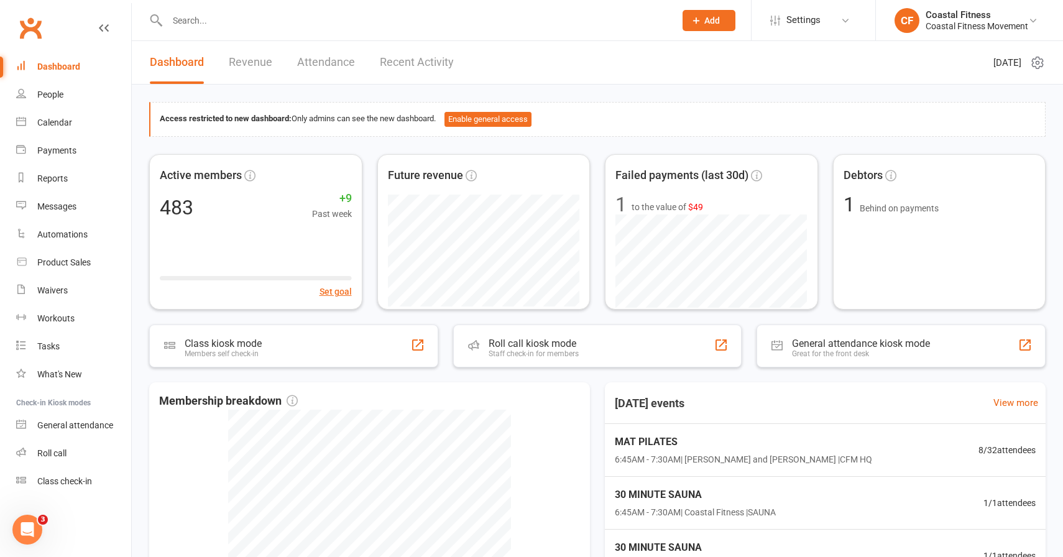
click at [221, 8] on div at bounding box center [407, 20] width 517 height 40
click at [219, 14] on input "text" at bounding box center [414, 20] width 503 height 17
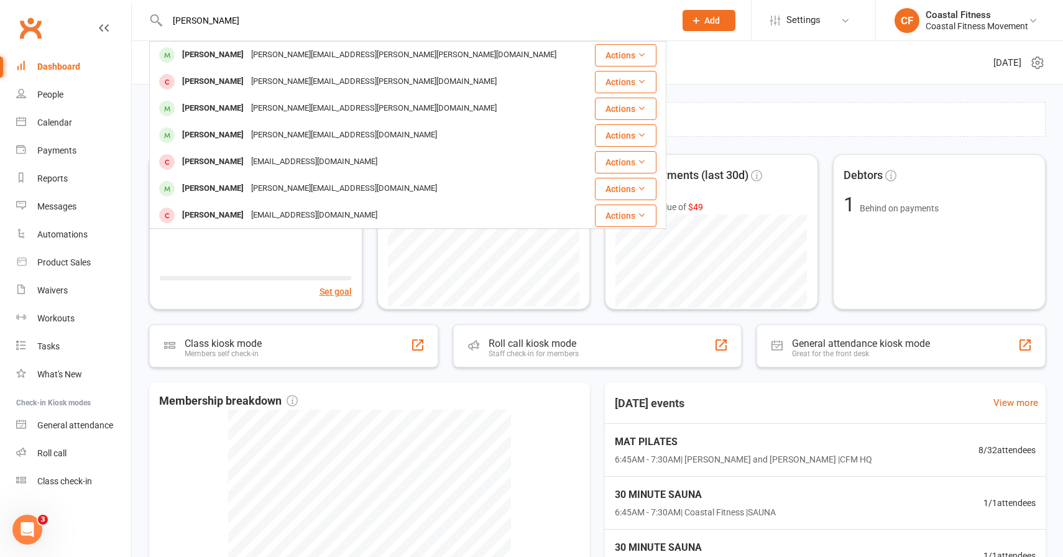
click at [190, 21] on input "[PERSON_NAME]" at bounding box center [414, 20] width 503 height 17
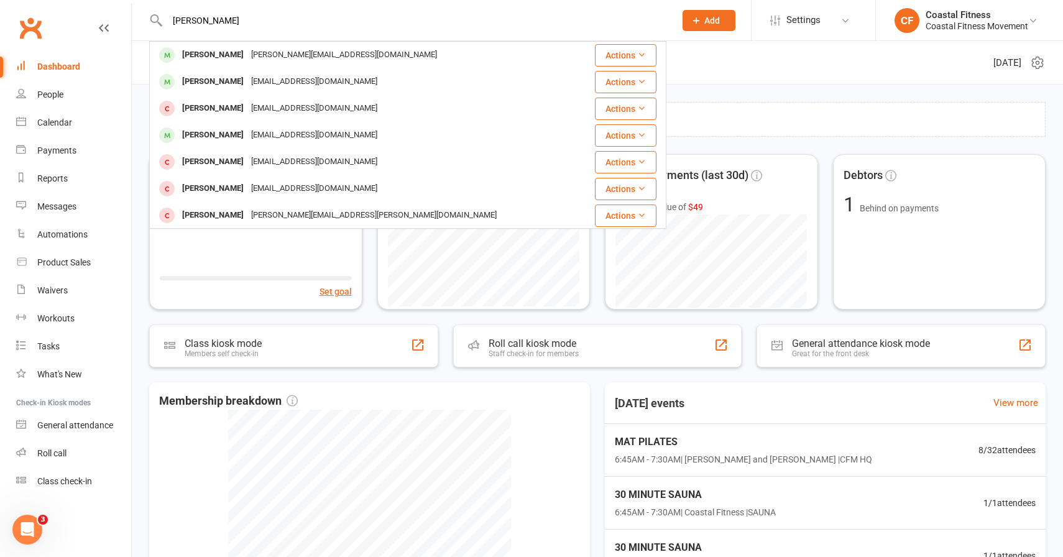
type input "[PERSON_NAME]"
click at [705, 22] on span "Add" at bounding box center [712, 21] width 16 height 10
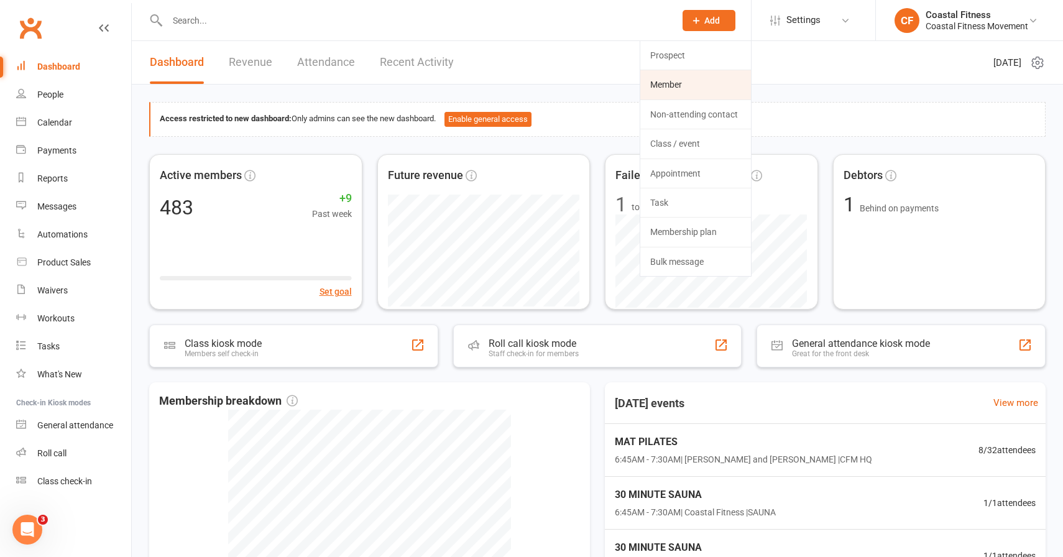
click at [668, 79] on link "Member" at bounding box center [695, 84] width 111 height 29
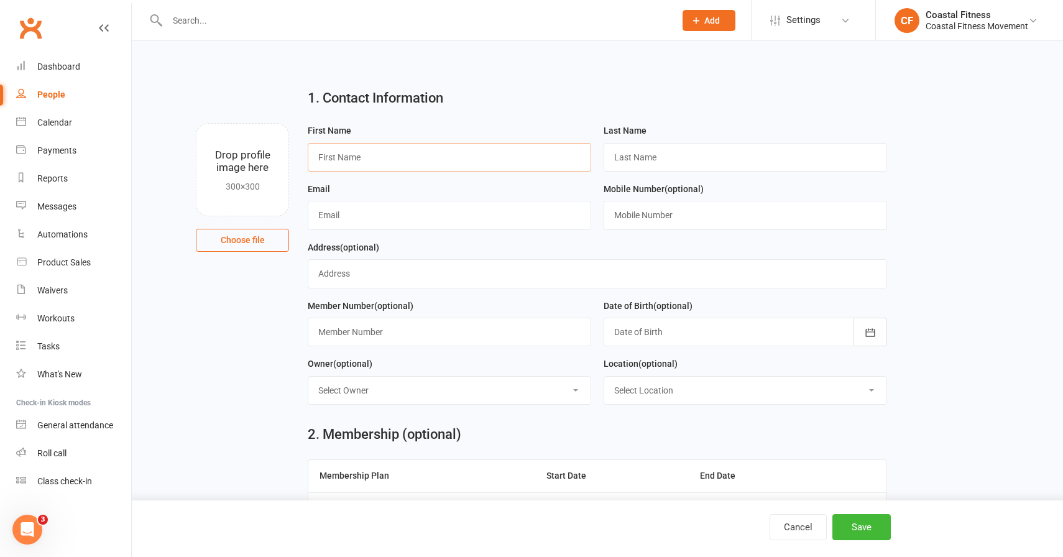
click at [345, 148] on input "text" at bounding box center [449, 157] width 283 height 29
type input "[PERSON_NAME]"
click at [659, 155] on input "text" at bounding box center [745, 157] width 283 height 29
type input "[PERSON_NAME]"
click at [402, 231] on div "Email" at bounding box center [449, 210] width 296 height 58
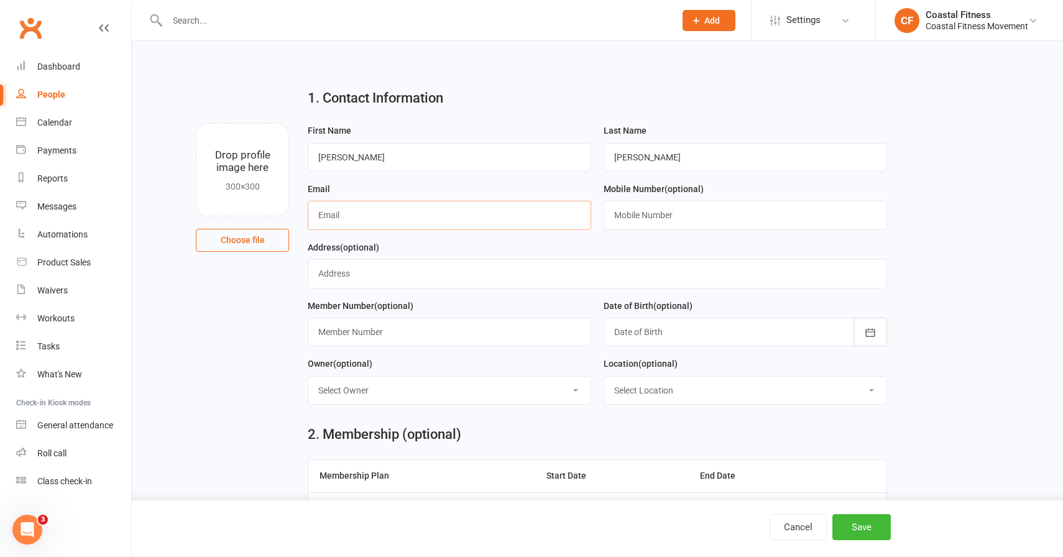
click at [402, 220] on input "text" at bounding box center [449, 215] width 283 height 29
type input "[EMAIL_ADDRESS][PERSON_NAME][DOMAIN_NAME]"
click at [624, 219] on input "text" at bounding box center [745, 215] width 283 height 29
type input "0414471905"
click at [348, 330] on input "text" at bounding box center [449, 332] width 283 height 29
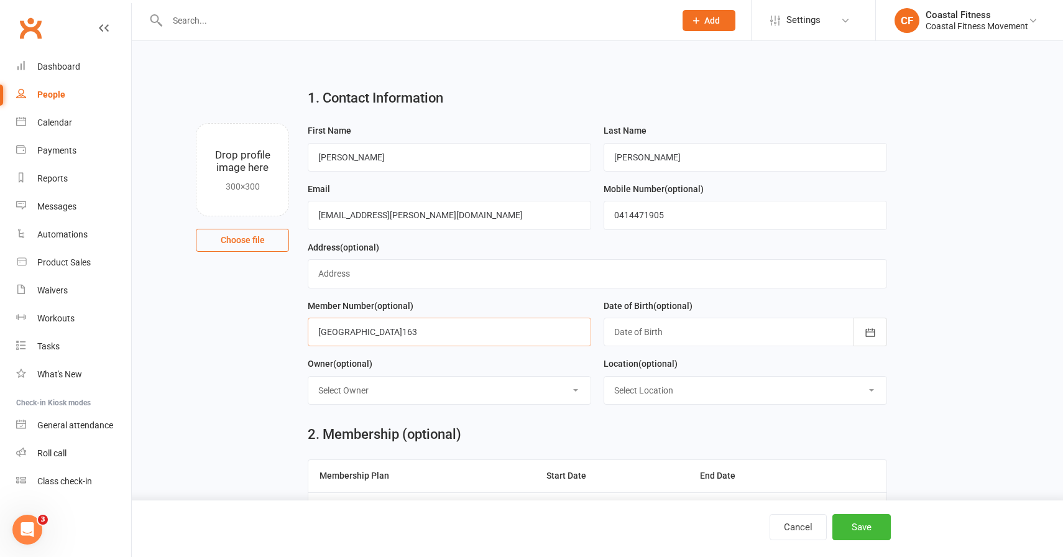
type input "[GEOGRAPHIC_DATA]163"
click at [625, 337] on div at bounding box center [745, 332] width 283 height 29
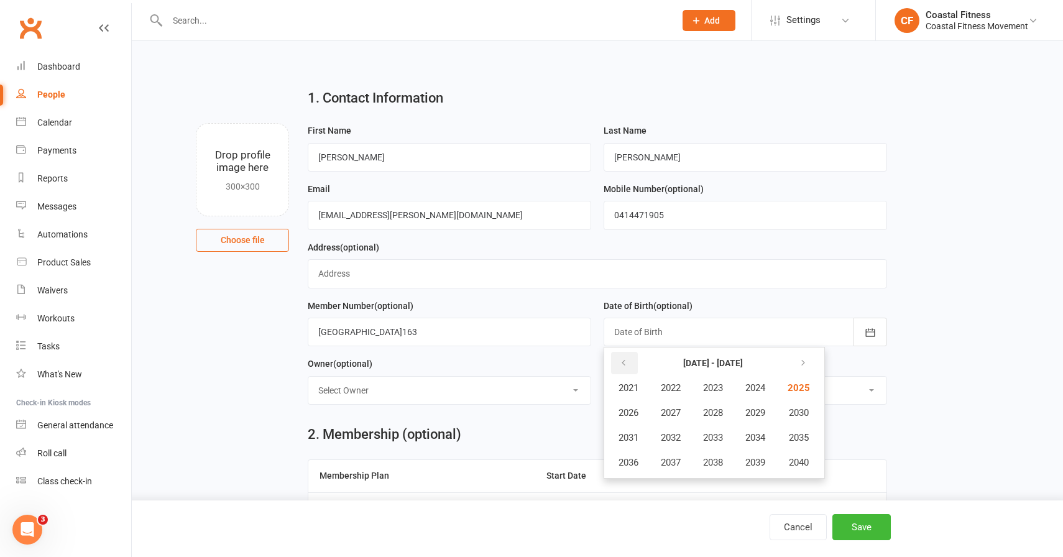
click at [622, 360] on icon "button" at bounding box center [623, 363] width 9 height 10
click at [804, 417] on span "1990" at bounding box center [797, 412] width 20 height 11
click at [707, 418] on button "May" at bounding box center [695, 413] width 64 height 24
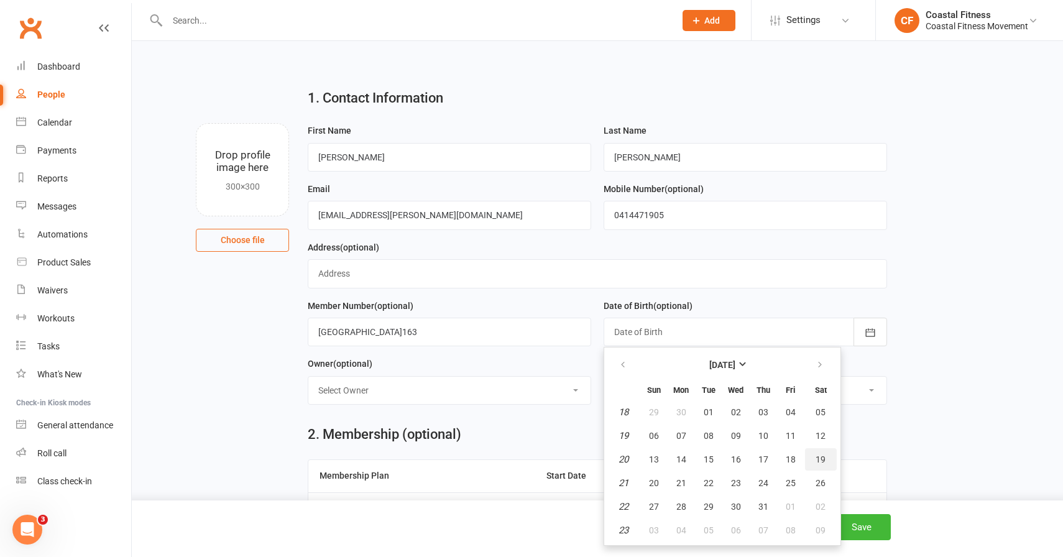
click at [818, 461] on span "19" at bounding box center [820, 459] width 10 height 10
type input "[DATE]"
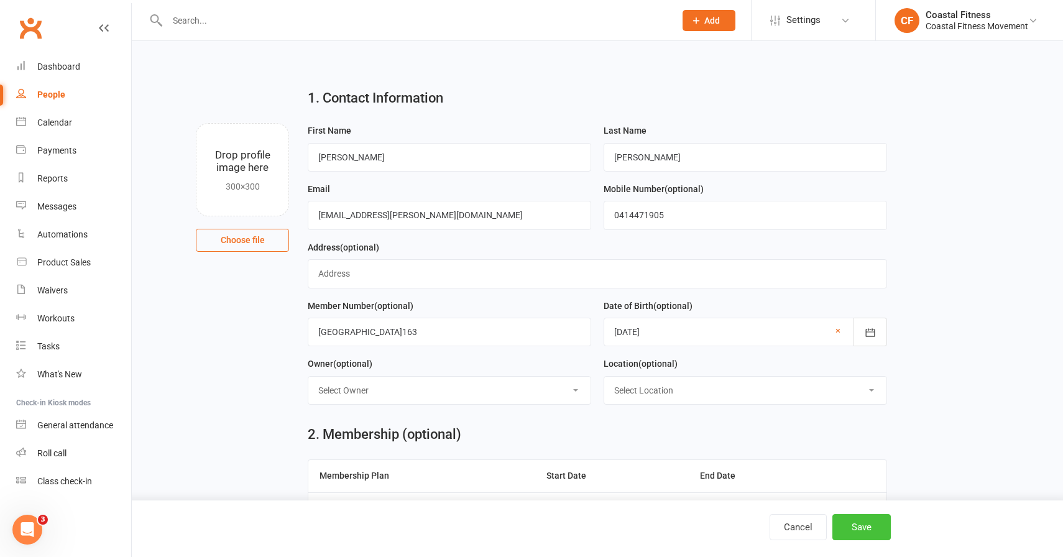
click at [844, 526] on button "Save" at bounding box center [861, 527] width 58 height 26
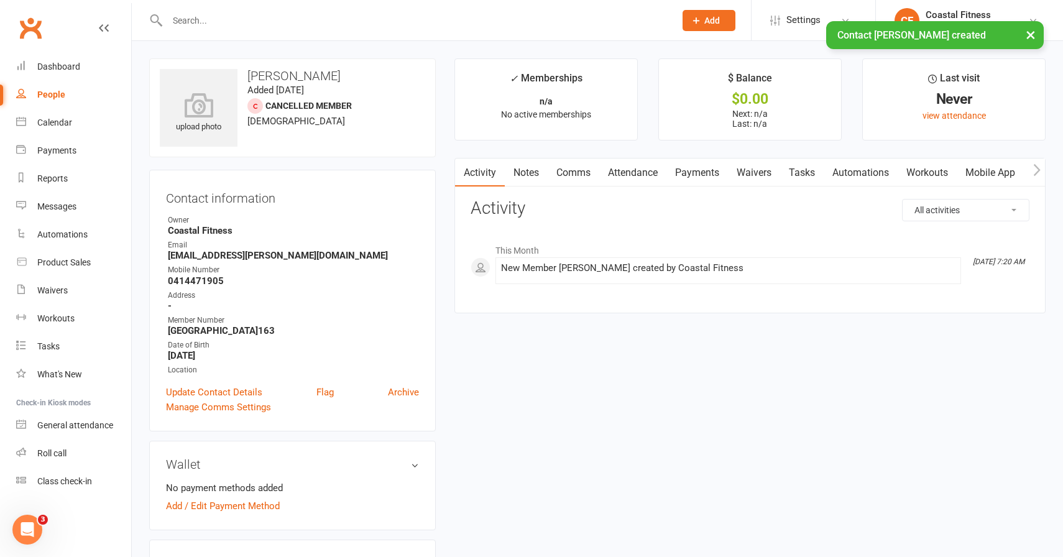
click at [763, 177] on link "Waivers" at bounding box center [754, 172] width 52 height 29
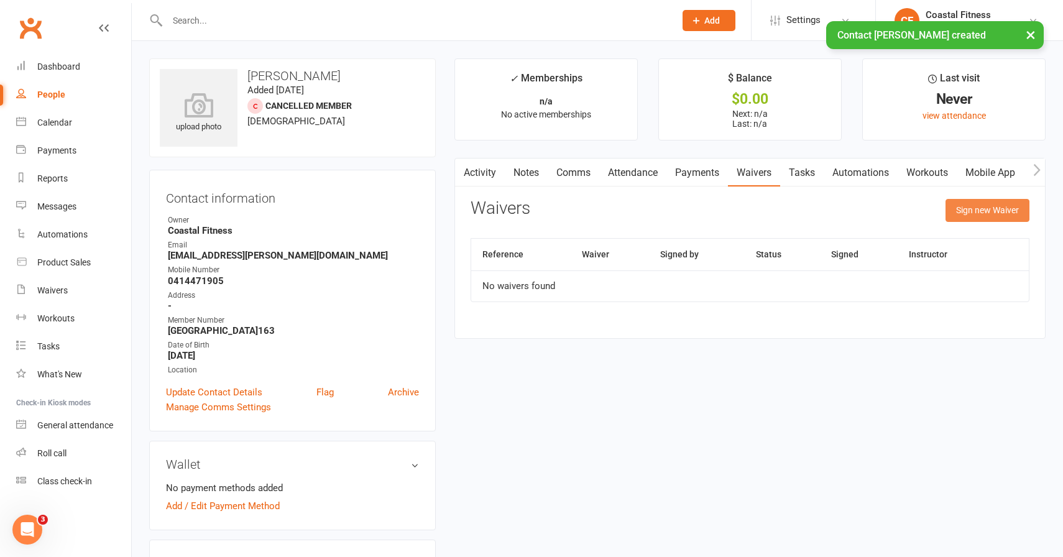
click at [959, 209] on button "Sign new Waiver" at bounding box center [987, 210] width 84 height 22
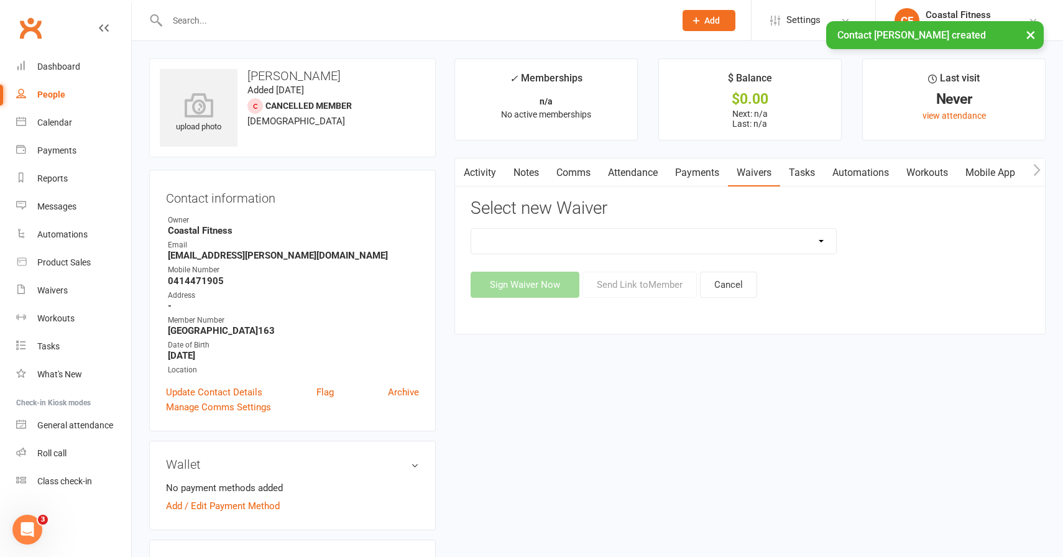
click at [625, 241] on select "5 x SAUNA PASS 7 DAY CASUAL PASS 7 DAY FREE TRIAL BRING A FRIEND FOR FREE BRONZ…" at bounding box center [653, 241] width 365 height 25
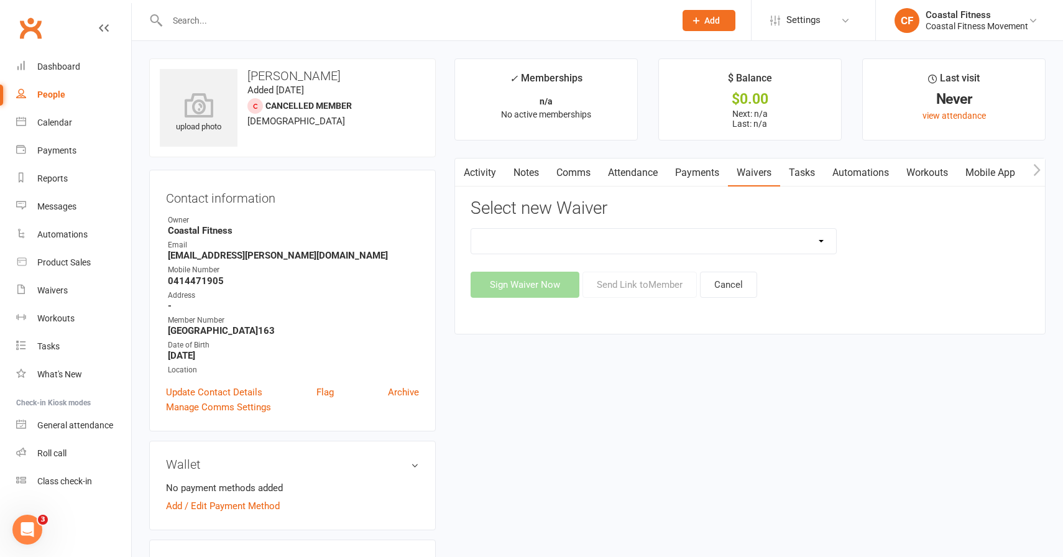
select select "11072"
click at [630, 282] on button "Send Link to Member" at bounding box center [639, 285] width 114 height 26
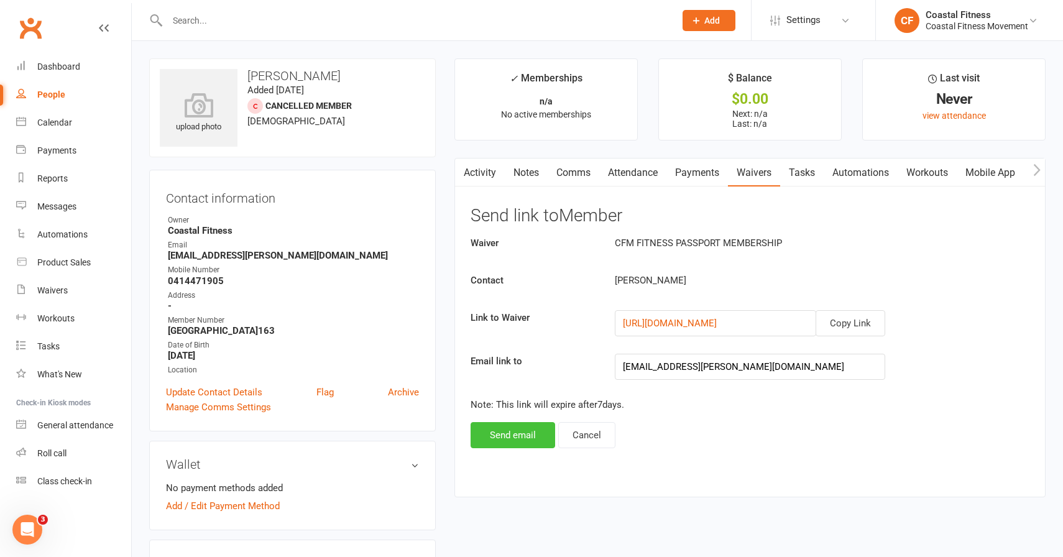
click at [519, 434] on button "Send email" at bounding box center [512, 435] width 85 height 26
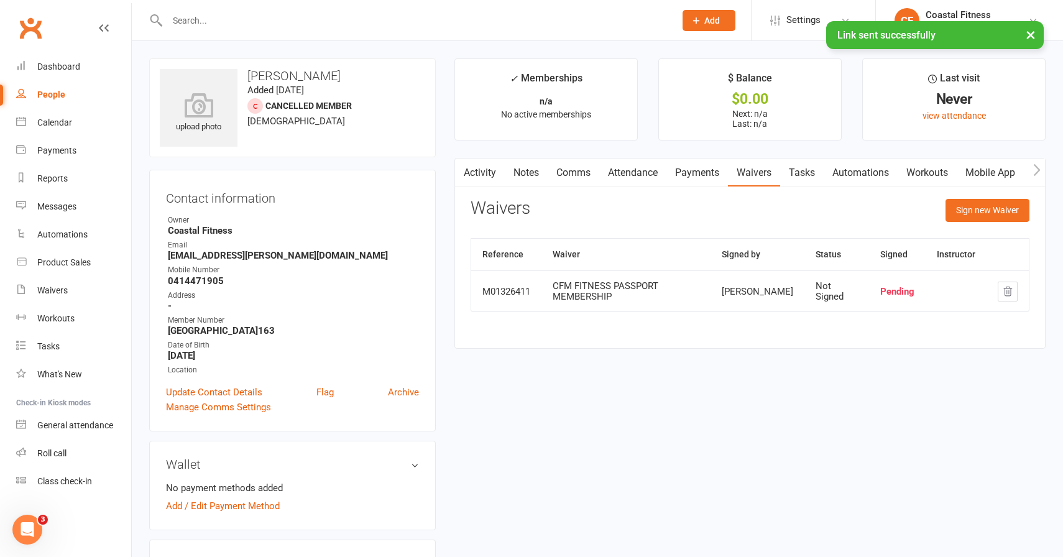
click at [572, 175] on link "Comms" at bounding box center [574, 172] width 52 height 29
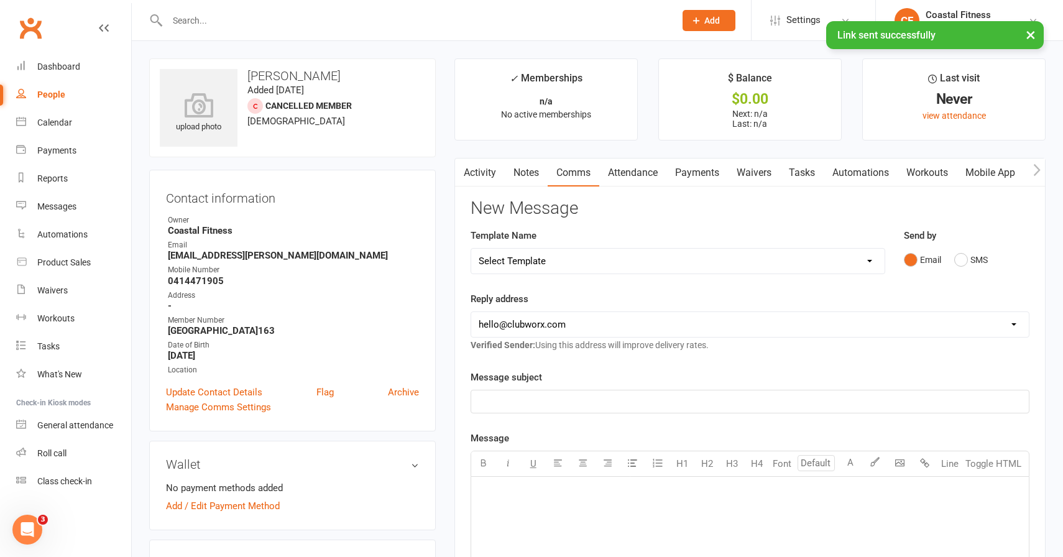
click at [522, 254] on select "Select Template [Email] CFM 7 day trial [SMS] Failure to scan FP [Email] It's t…" at bounding box center [677, 261] width 413 height 25
select select "4"
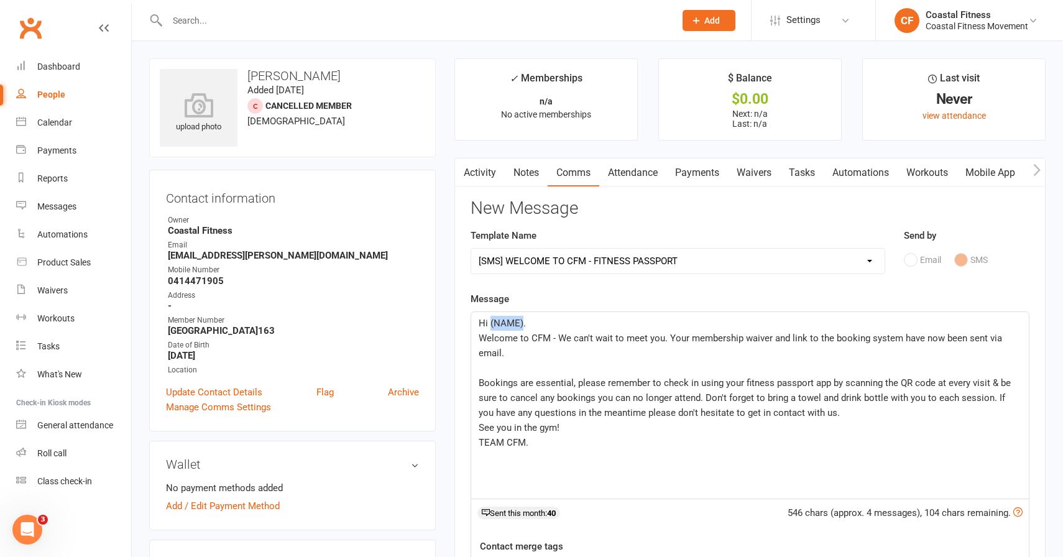
drag, startPoint x: 522, startPoint y: 323, endPoint x: 490, endPoint y: 319, distance: 31.9
click at [490, 319] on span "Hi (NAME)." at bounding box center [502, 323] width 47 height 11
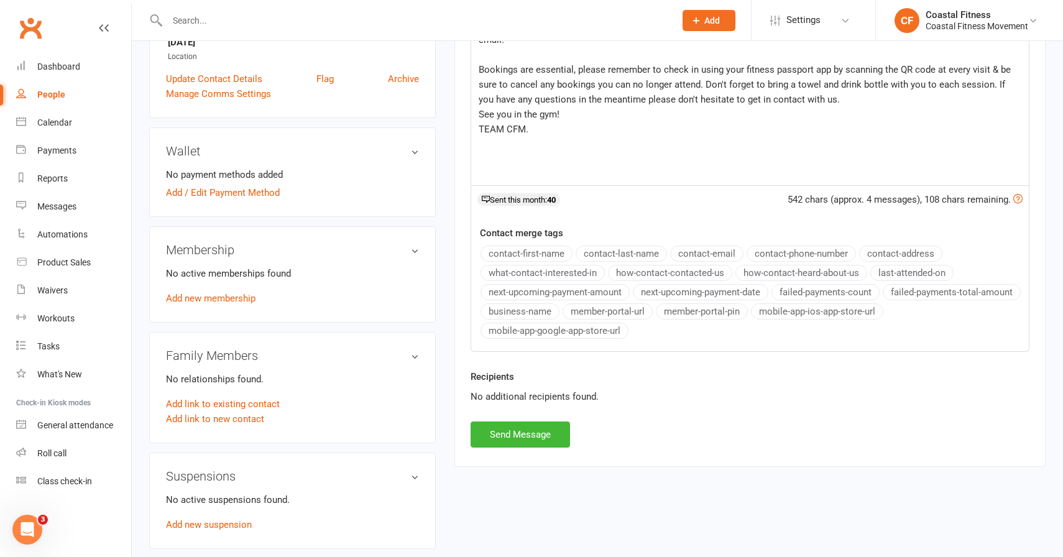
scroll to position [365, 0]
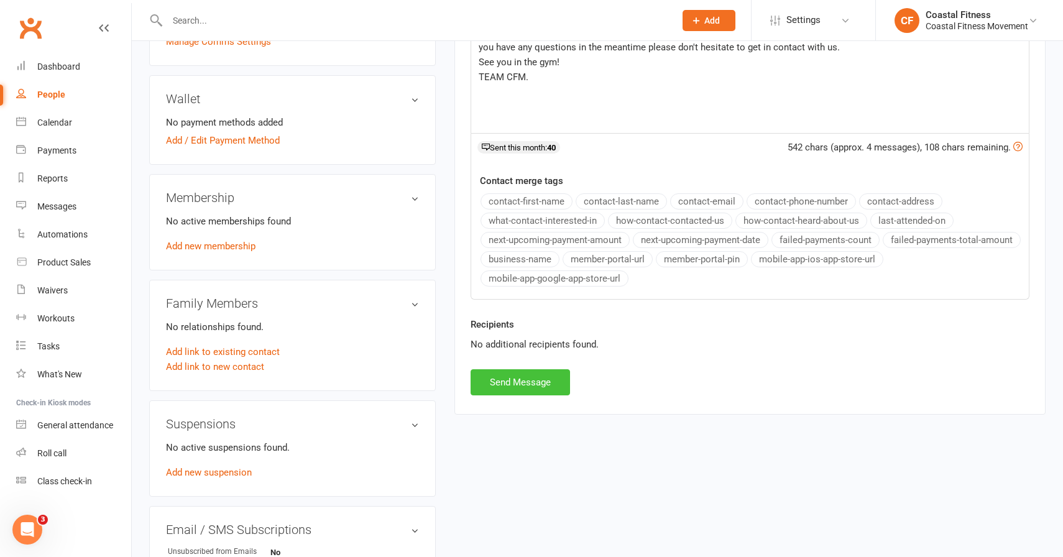
click at [523, 379] on button "Send Message" at bounding box center [519, 382] width 99 height 26
select select
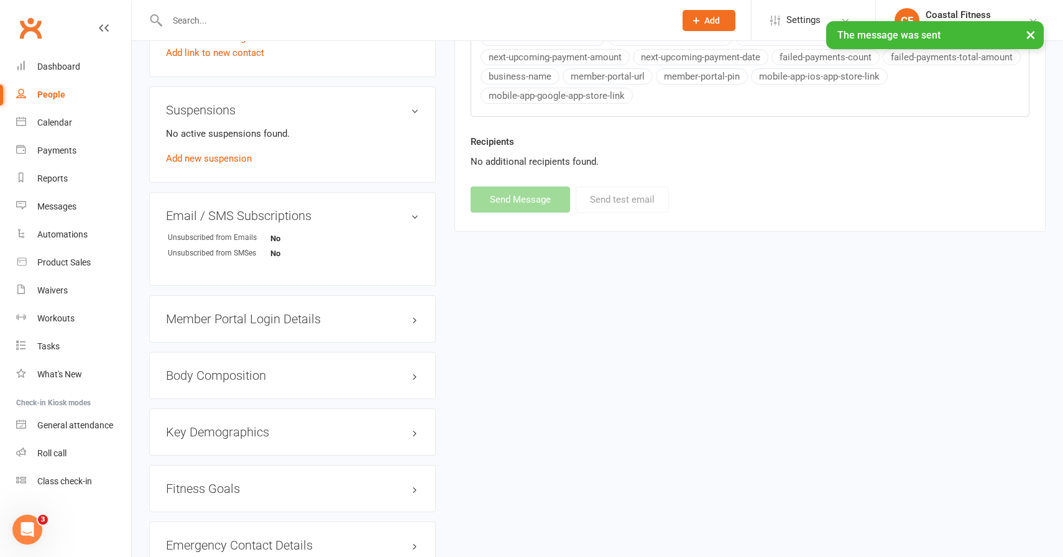
scroll to position [791, 0]
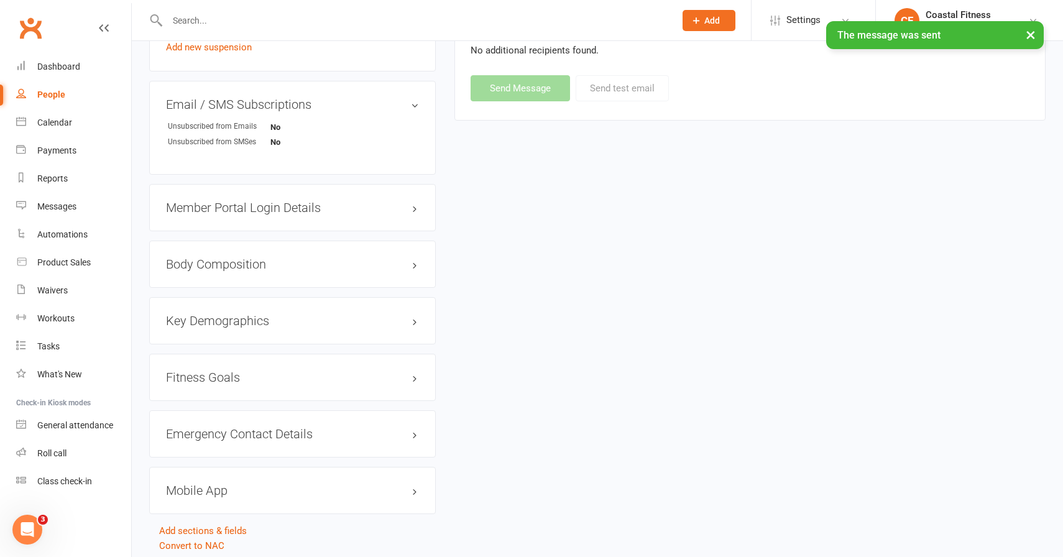
click at [250, 211] on h3 "Member Portal Login Details" at bounding box center [292, 208] width 253 height 14
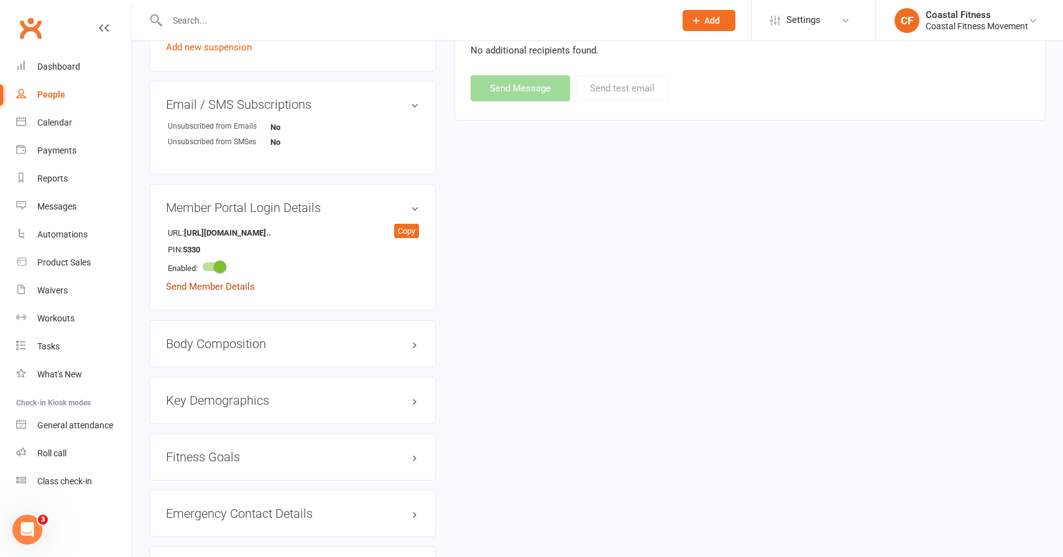
click at [229, 284] on link "Send Member Details" at bounding box center [210, 286] width 89 height 11
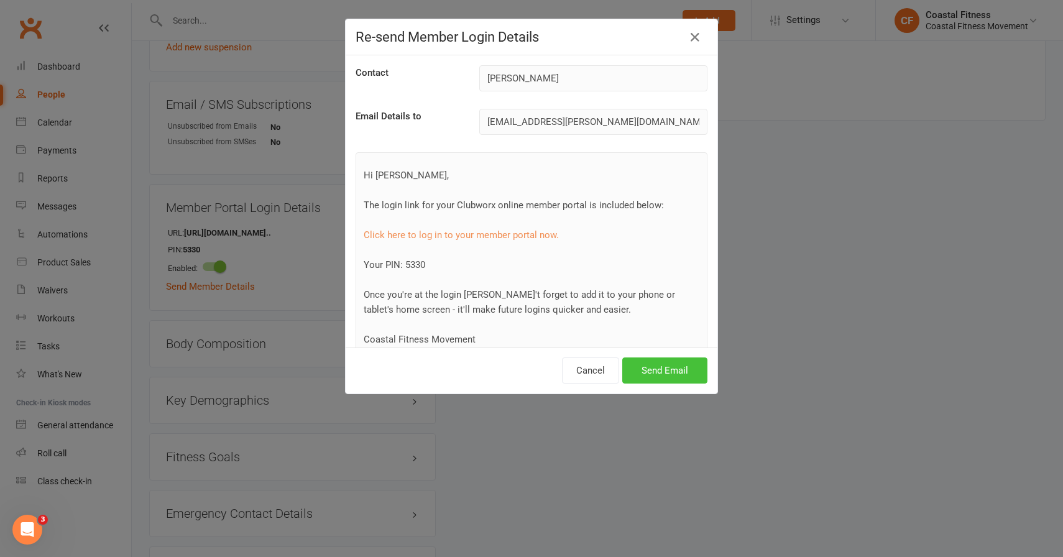
click at [650, 365] on button "Send Email" at bounding box center [664, 370] width 85 height 26
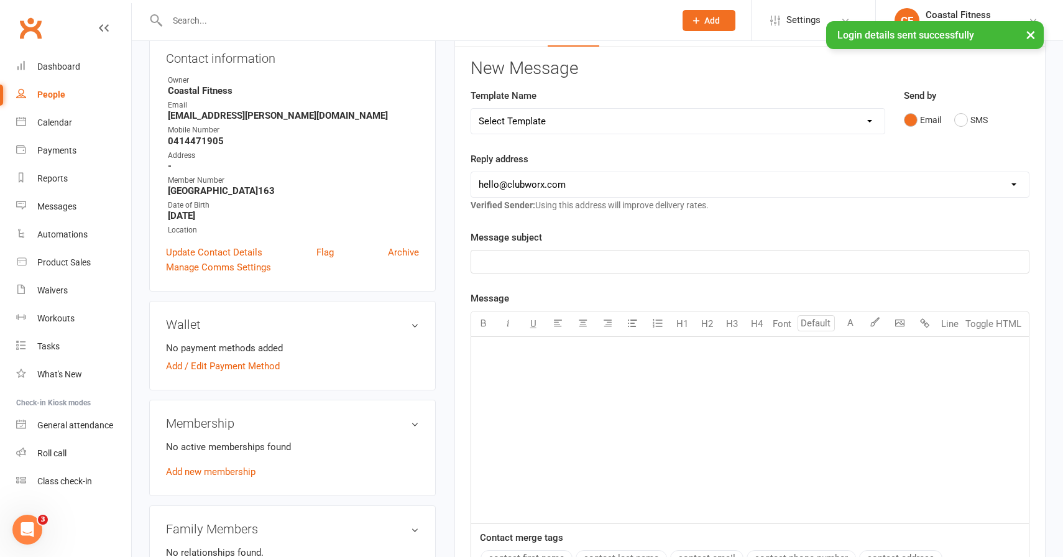
scroll to position [0, 0]
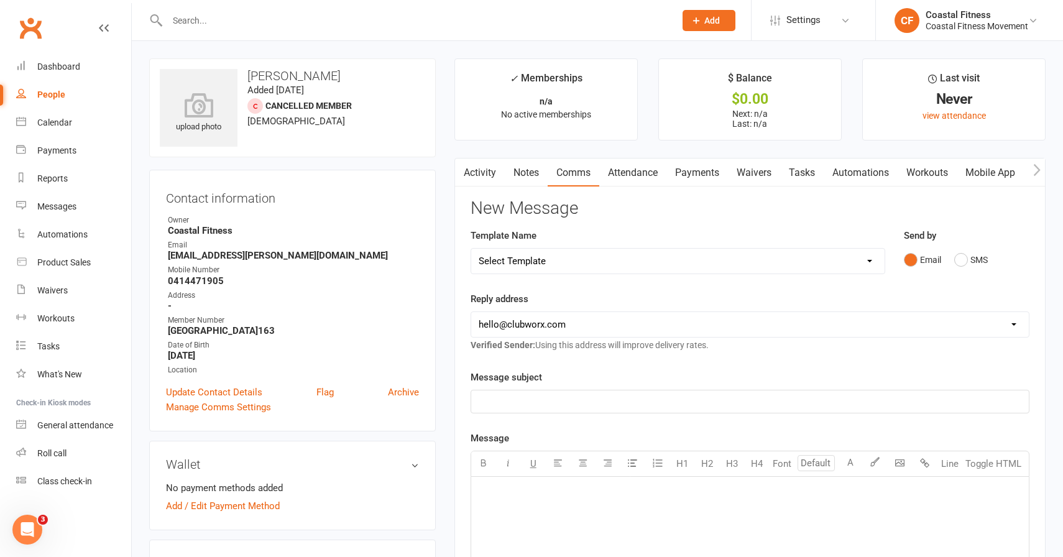
click at [693, 23] on icon at bounding box center [696, 20] width 11 height 11
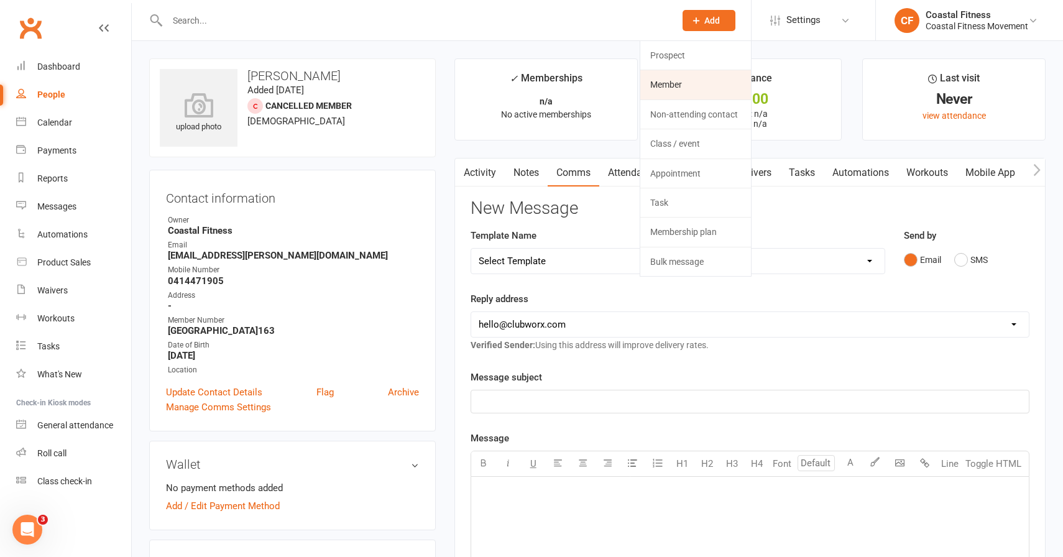
click at [678, 80] on link "Member" at bounding box center [695, 84] width 111 height 29
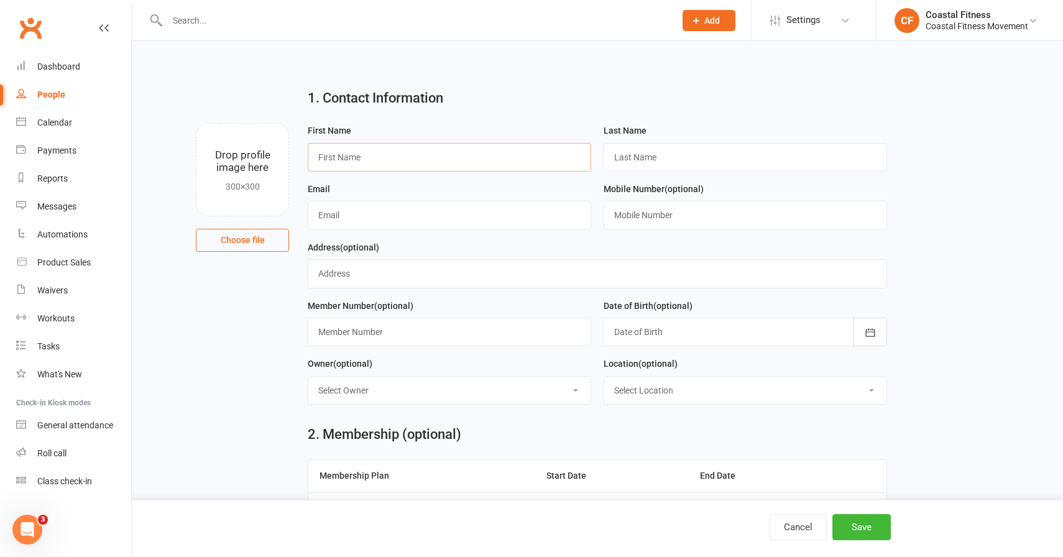
click at [324, 157] on input "text" at bounding box center [449, 157] width 283 height 29
type input "[PERSON_NAME]"
click at [641, 158] on input "text" at bounding box center [745, 157] width 283 height 29
type input "[PERSON_NAME]"
click at [347, 224] on input "text" at bounding box center [449, 215] width 283 height 29
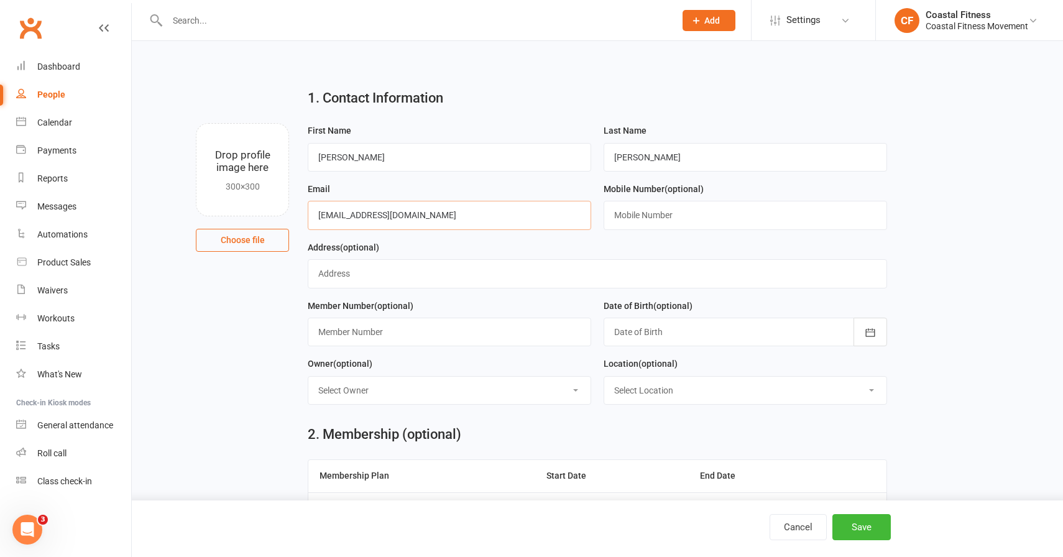
type input "[EMAIL_ADDRESS][DOMAIN_NAME]"
click at [641, 216] on input "text" at bounding box center [745, 215] width 283 height 29
type input "0412264358"
click at [368, 328] on input "text" at bounding box center [449, 332] width 283 height 29
type input "[GEOGRAPHIC_DATA]163.1"
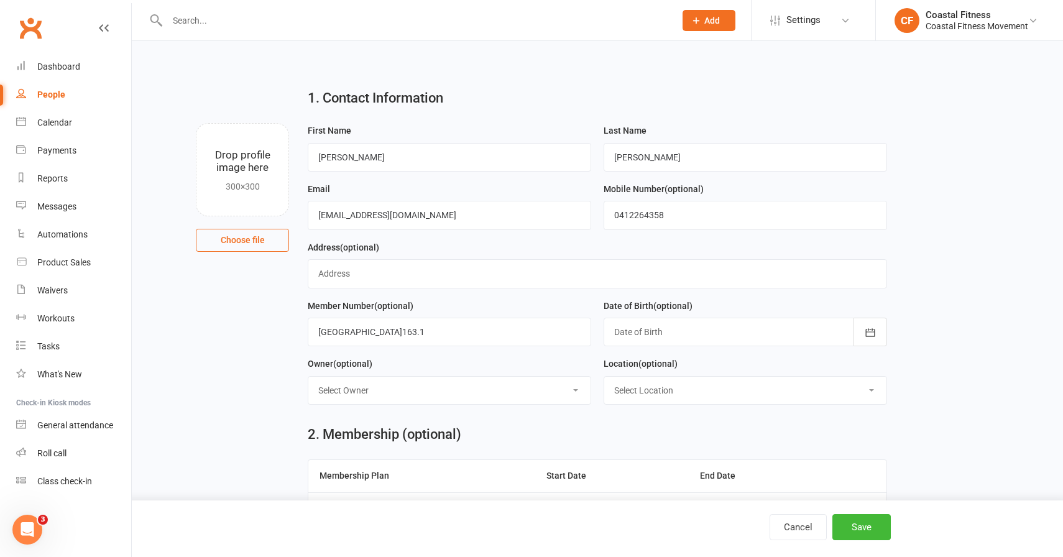
click at [641, 334] on div at bounding box center [745, 332] width 283 height 29
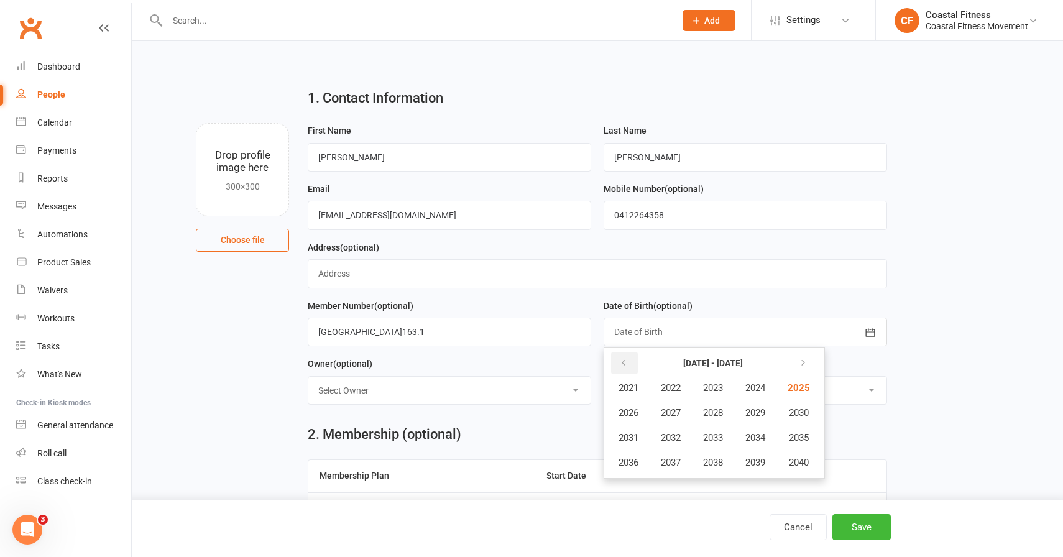
click at [623, 367] on icon "button" at bounding box center [623, 363] width 9 height 10
click at [805, 365] on icon "button" at bounding box center [800, 363] width 9 height 10
click at [675, 391] on span "1982" at bounding box center [671, 387] width 20 height 11
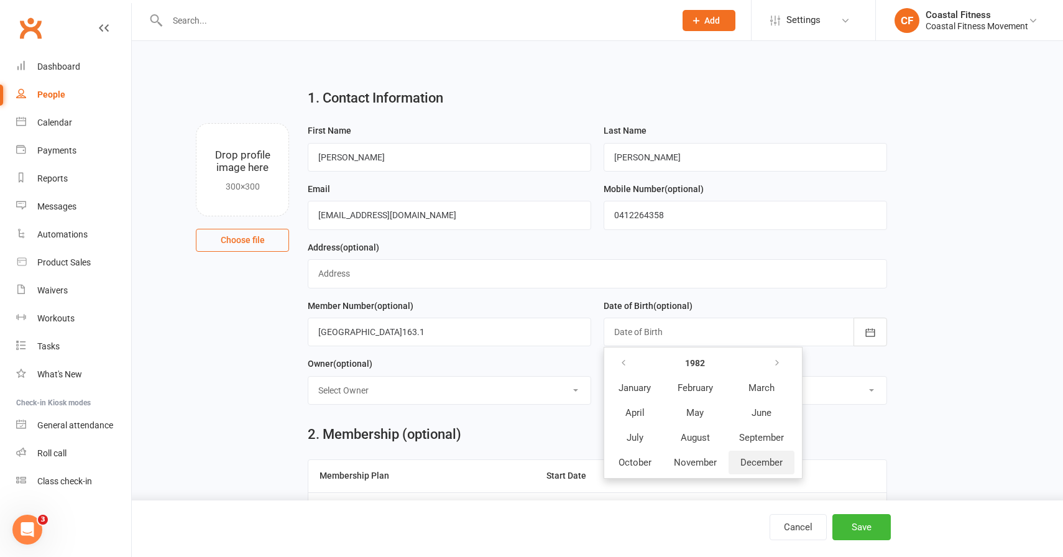
click at [756, 467] on span "December" at bounding box center [761, 462] width 42 height 11
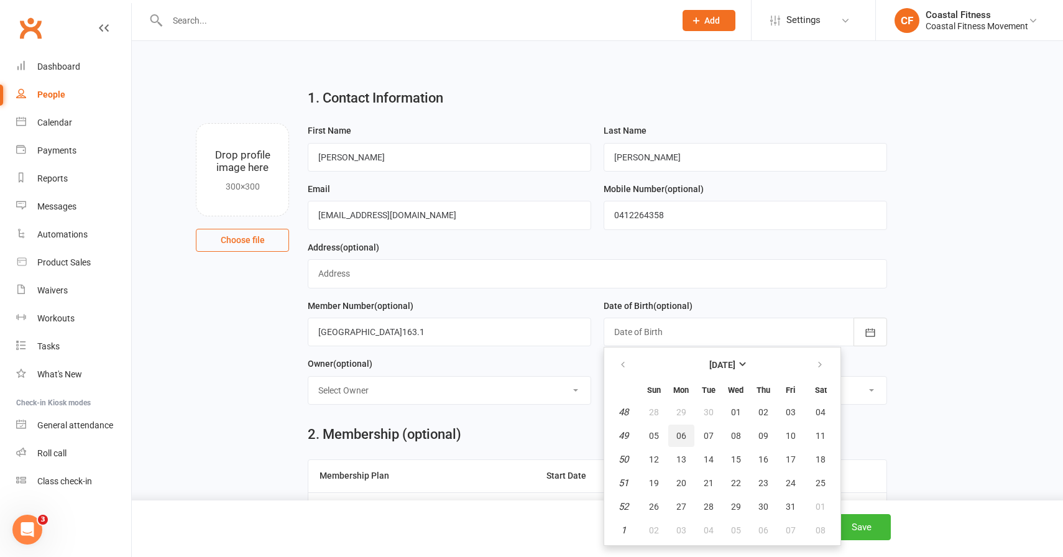
click at [681, 432] on span "06" at bounding box center [681, 436] width 10 height 10
type input "[DATE]"
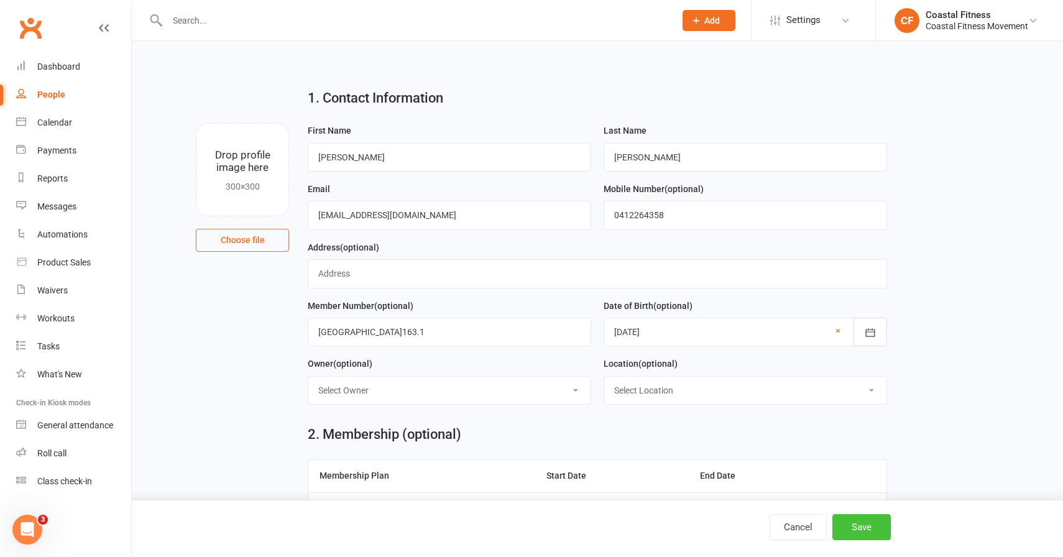
click at [858, 530] on button "Save" at bounding box center [861, 527] width 58 height 26
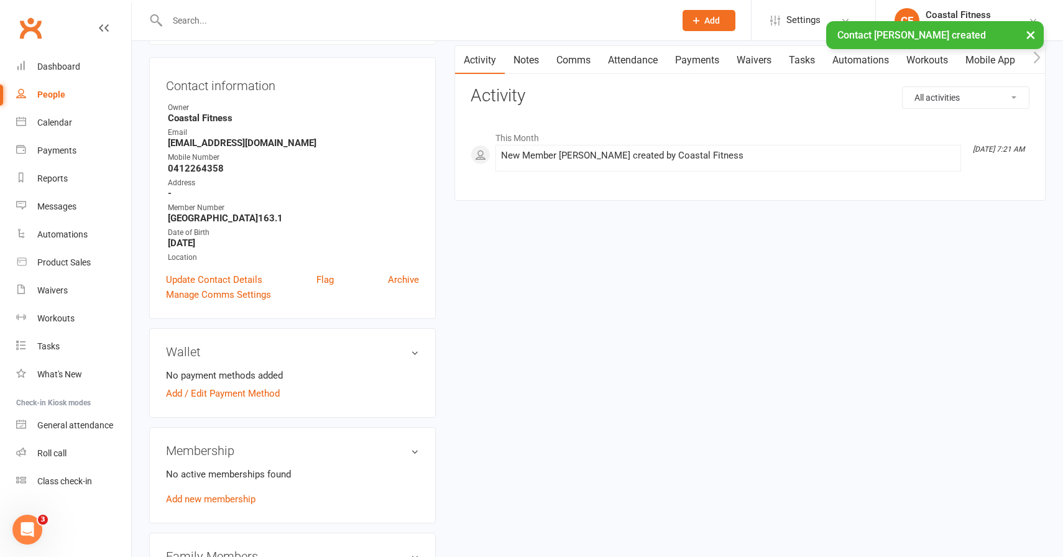
scroll to position [114, 0]
click at [760, 62] on link "Waivers" at bounding box center [754, 58] width 52 height 29
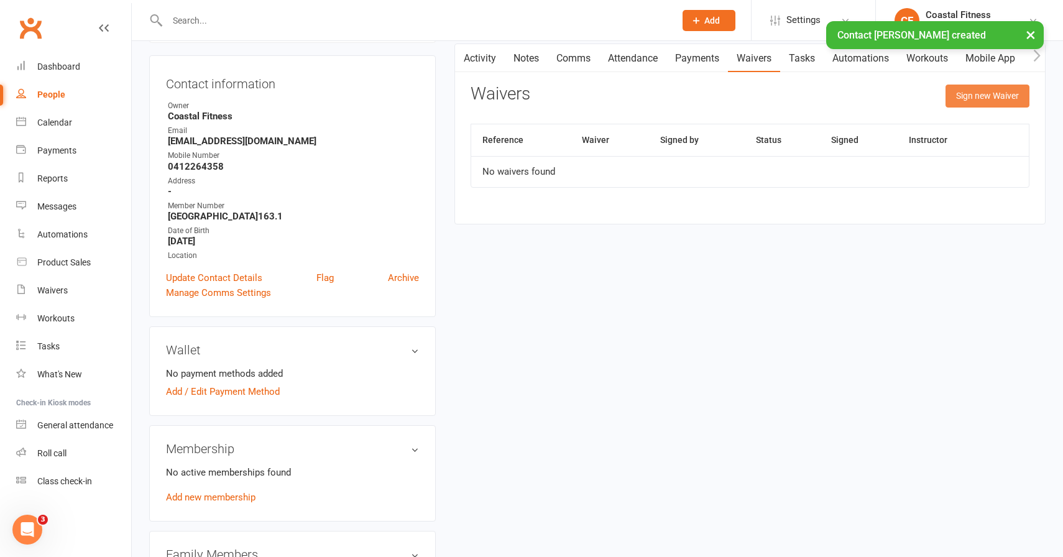
click at [977, 99] on button "Sign new Waiver" at bounding box center [987, 96] width 84 height 22
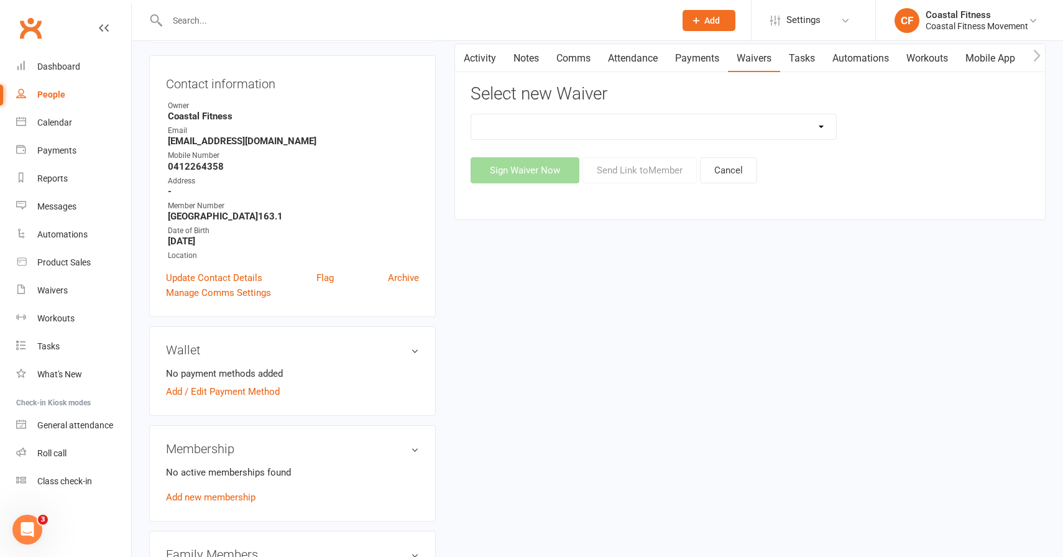
click at [664, 128] on select "5 x SAUNA PASS 7 DAY CASUAL PASS 7 DAY FREE TRIAL BRING A FRIEND FOR FREE BRONZ…" at bounding box center [653, 126] width 365 height 25
select select "11072"
click at [616, 170] on button "Send Link to Member" at bounding box center [639, 170] width 114 height 26
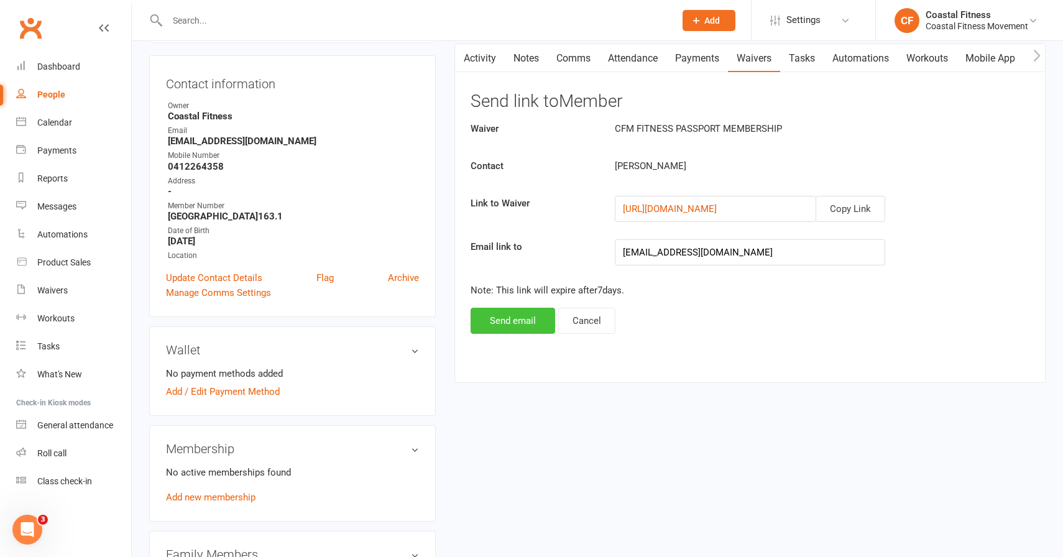
click at [522, 313] on button "Send email" at bounding box center [512, 321] width 85 height 26
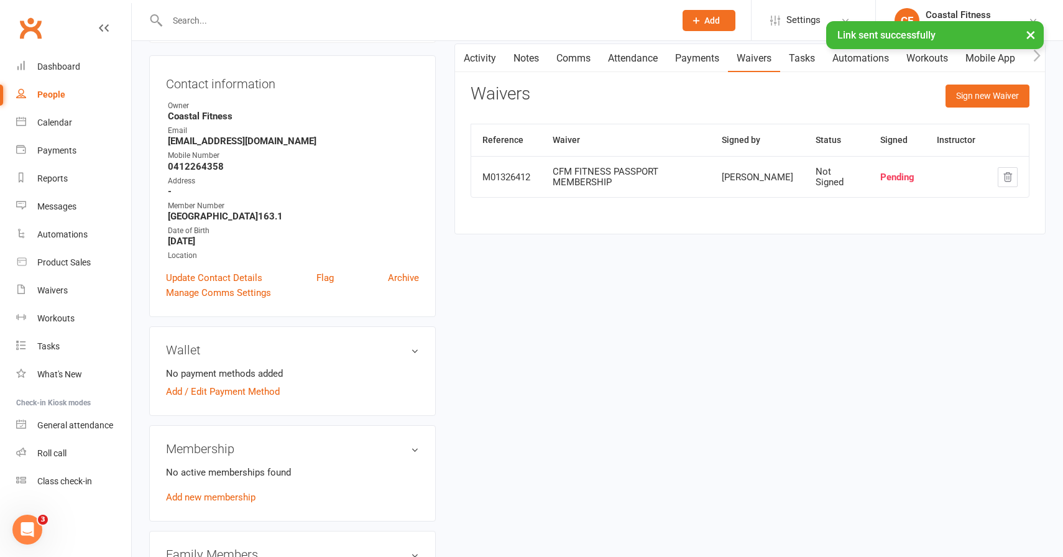
click at [581, 58] on link "Comms" at bounding box center [574, 58] width 52 height 29
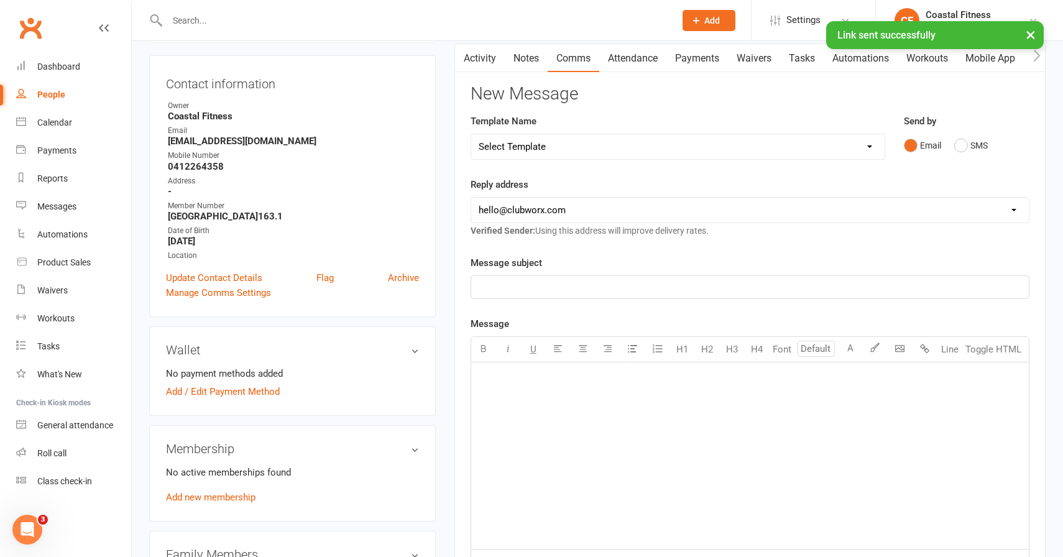
click at [518, 147] on select "Select Template [Email] CFM 7 day trial [SMS] Failure to scan FP [Email] It's t…" at bounding box center [677, 146] width 413 height 25
select select "4"
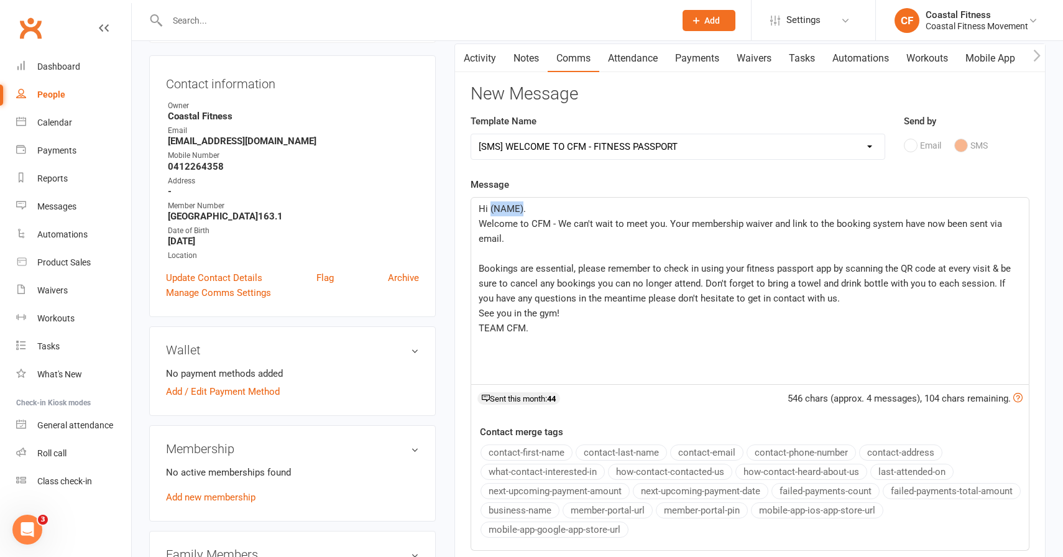
drag, startPoint x: 523, startPoint y: 208, endPoint x: 490, endPoint y: 206, distance: 32.4
click at [490, 206] on span "Hi (NAME)." at bounding box center [502, 208] width 47 height 11
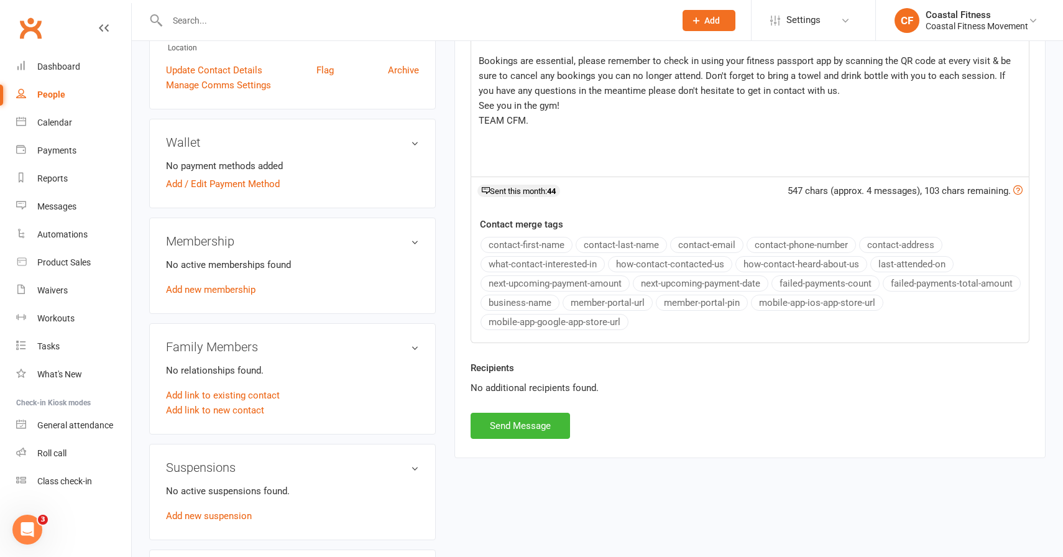
scroll to position [326, 0]
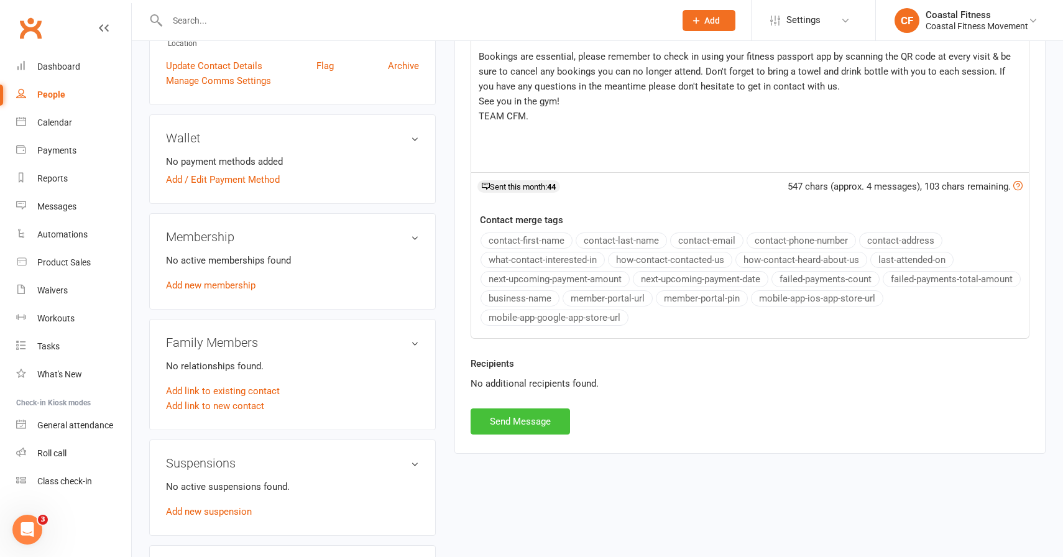
click at [510, 422] on button "Send Message" at bounding box center [519, 421] width 99 height 26
select select
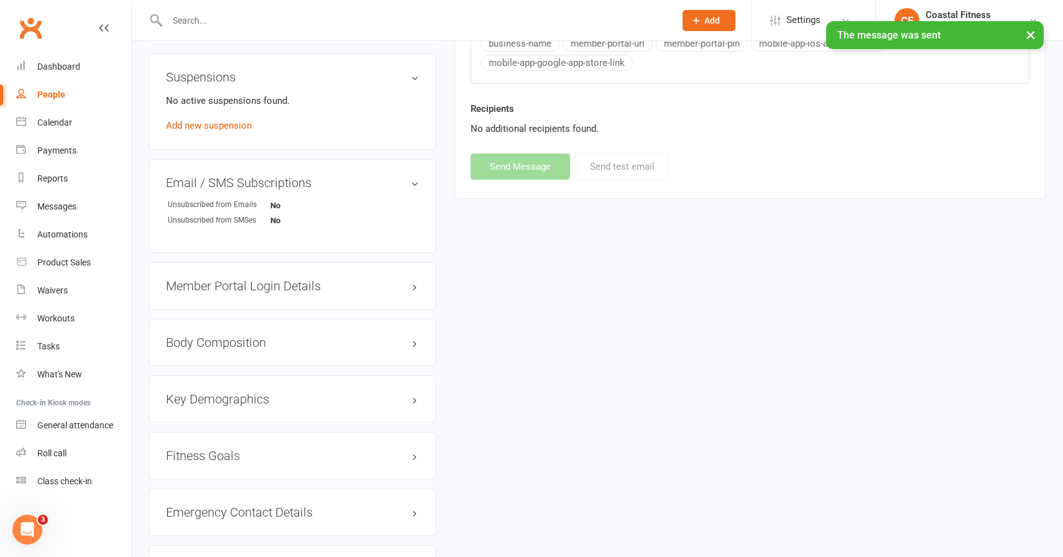
scroll to position [714, 0]
click at [238, 277] on h3 "Member Portal Login Details" at bounding box center [292, 284] width 253 height 14
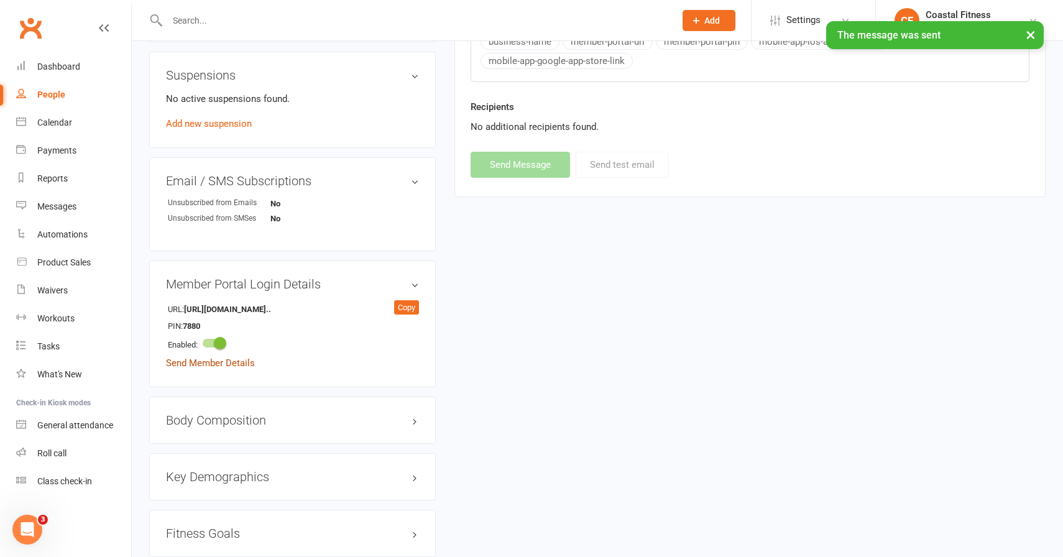
click at [224, 362] on link "Send Member Details" at bounding box center [210, 362] width 89 height 11
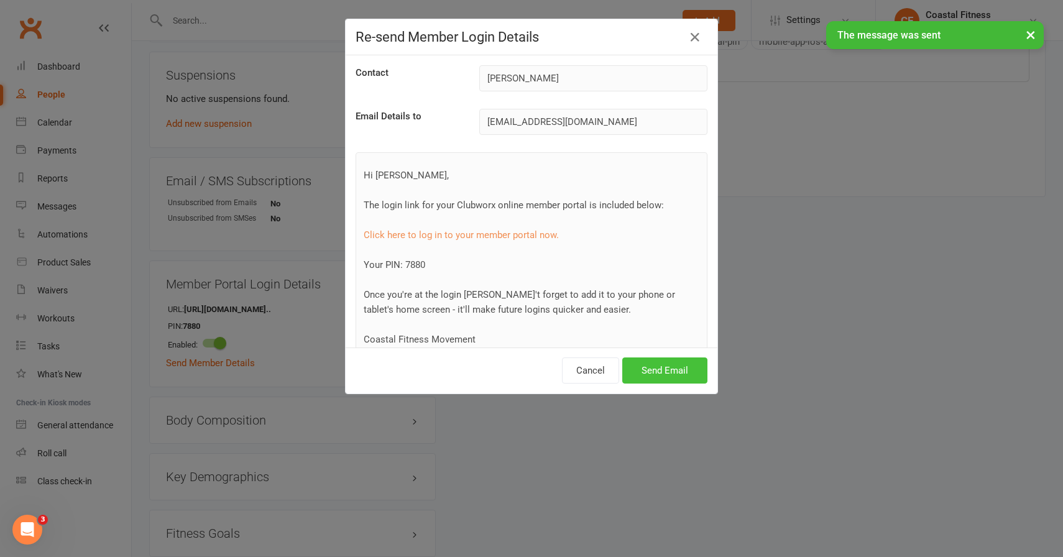
click at [641, 367] on button "Send Email" at bounding box center [664, 370] width 85 height 26
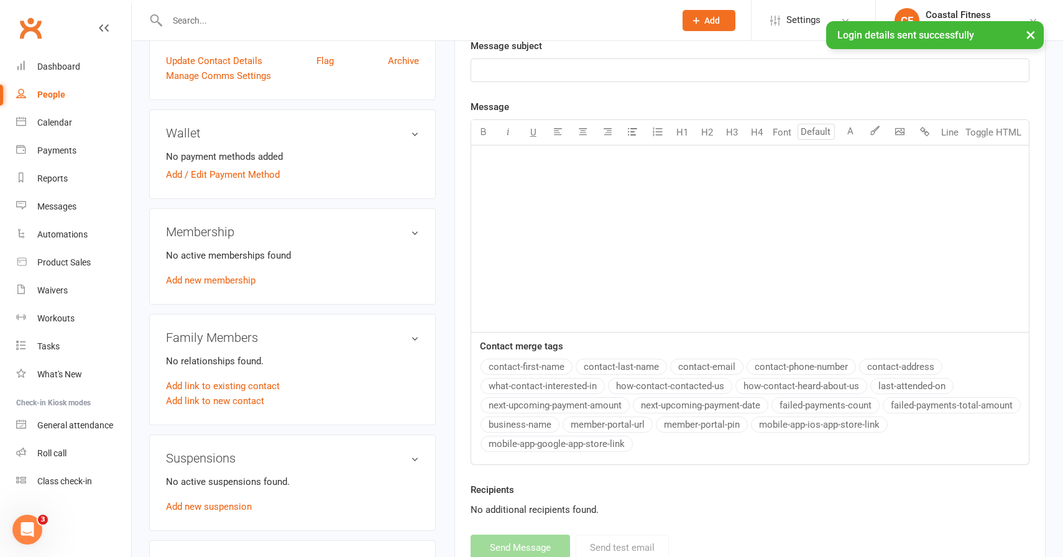
scroll to position [252, 0]
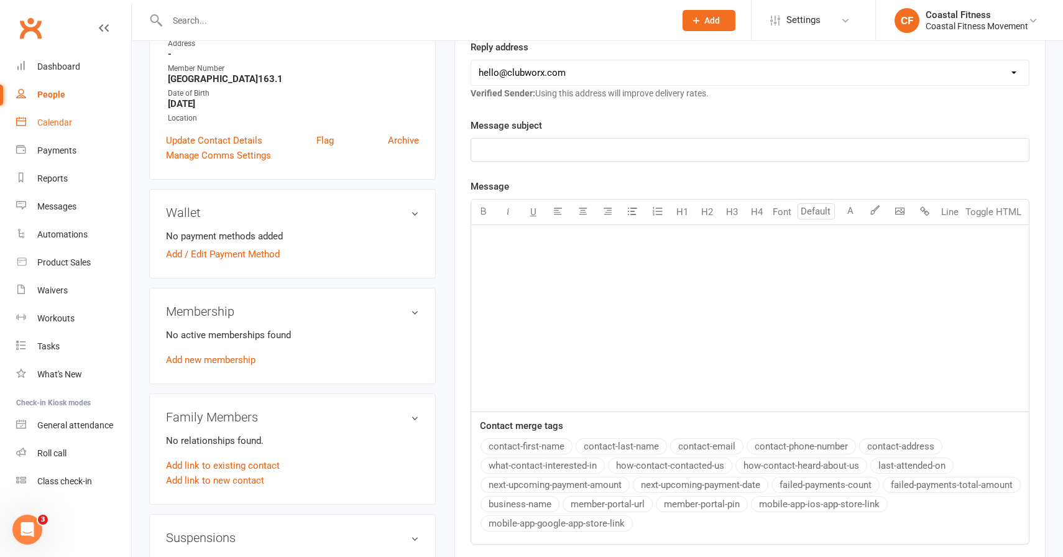
click at [53, 119] on div "Calendar" at bounding box center [54, 122] width 35 height 10
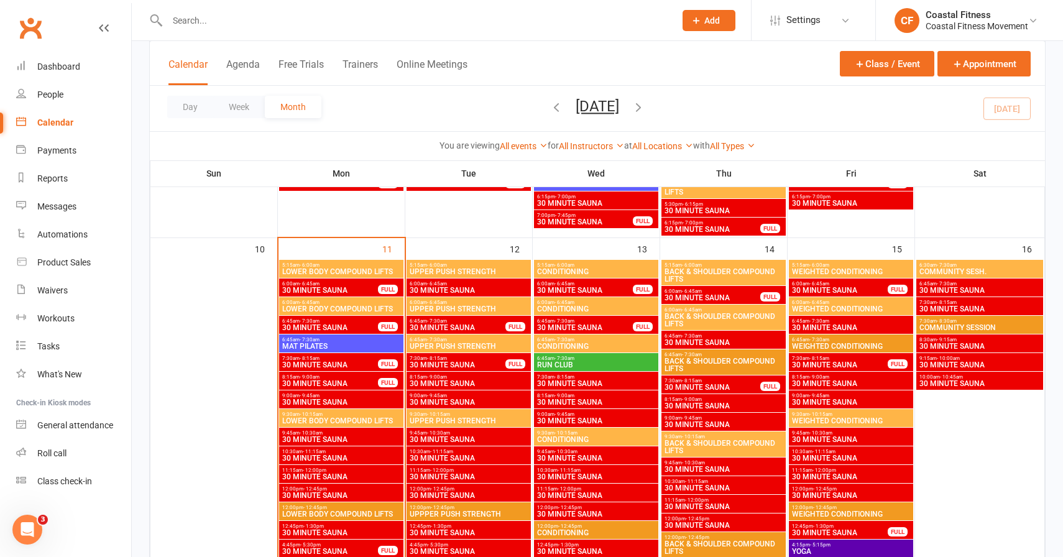
scroll to position [874, 0]
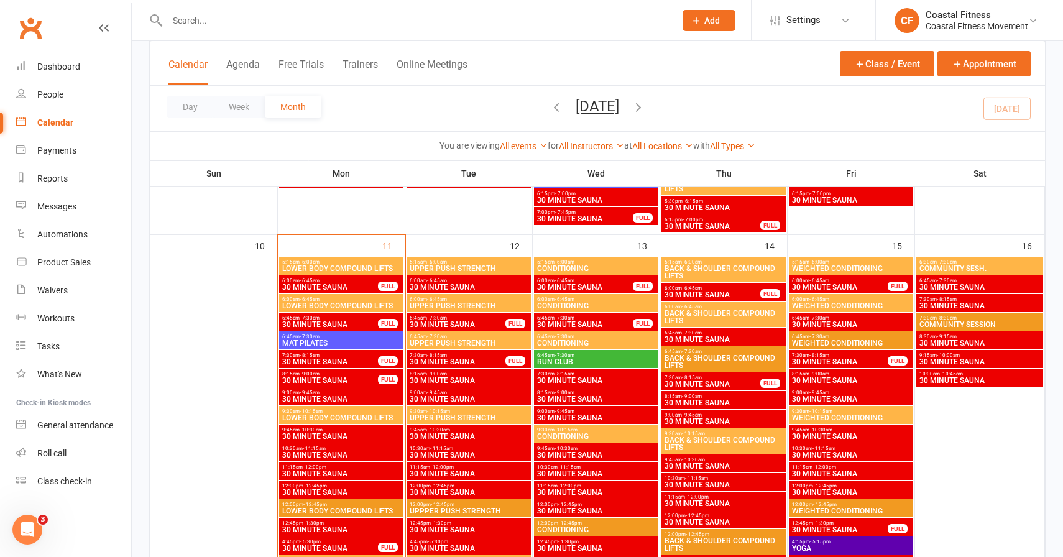
click at [298, 359] on span "30 MINUTE SAUNA" at bounding box center [330, 361] width 97 height 7
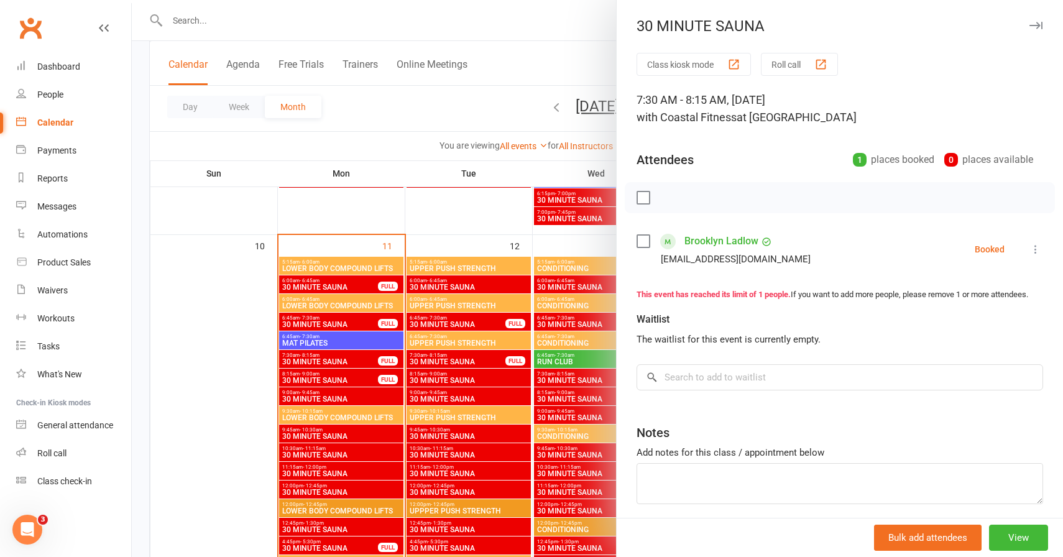
click at [1036, 29] on icon "button" at bounding box center [1035, 25] width 13 height 7
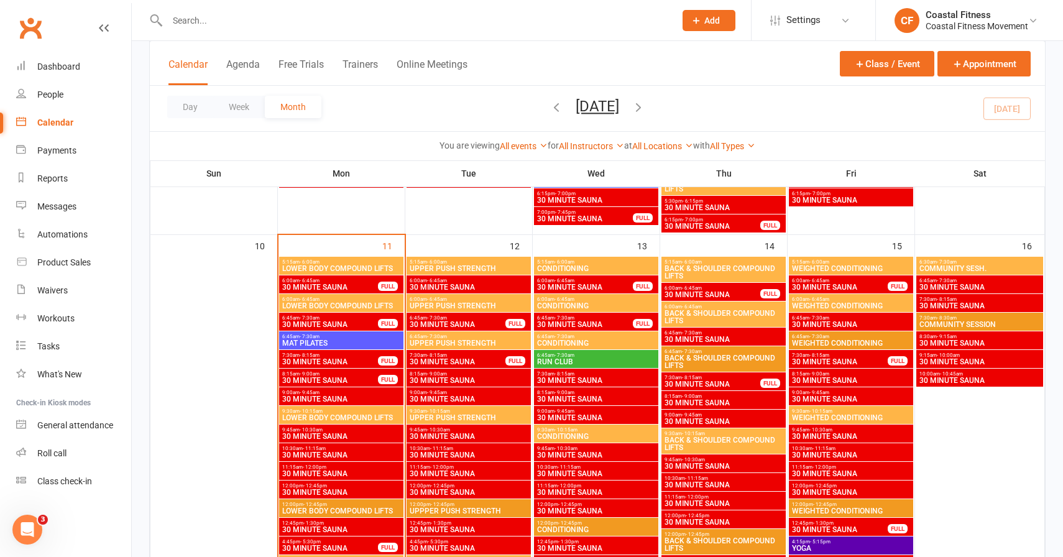
click at [305, 371] on span "- 9:00am" at bounding box center [310, 374] width 20 height 6
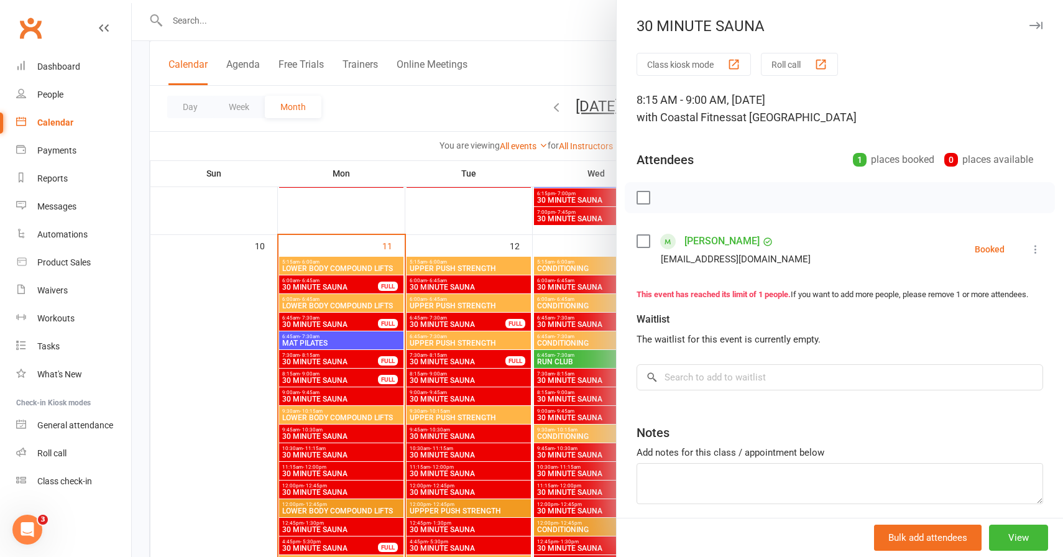
click at [1036, 21] on button "button" at bounding box center [1035, 25] width 15 height 15
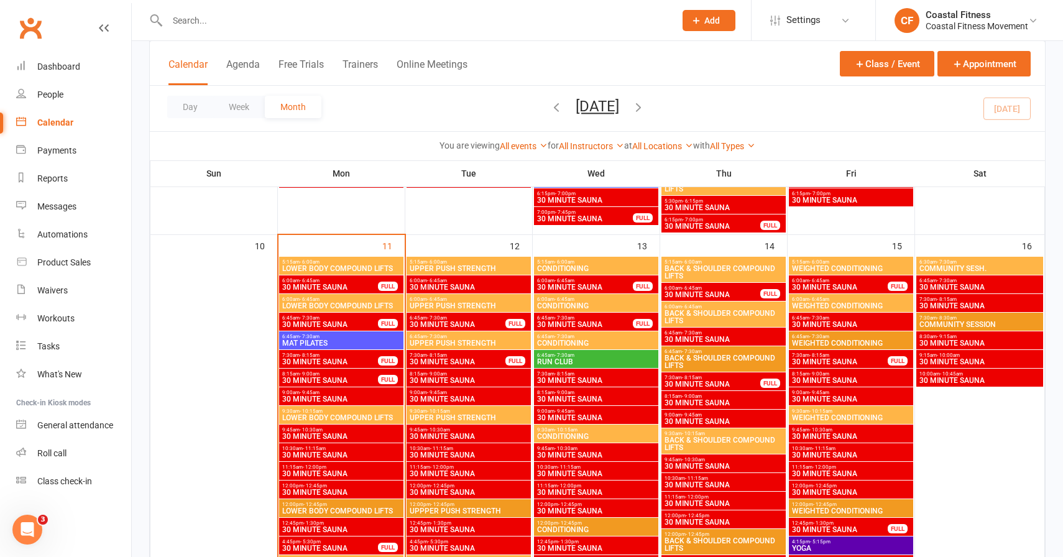
click at [331, 373] on span "8:15am - 9:00am" at bounding box center [330, 374] width 97 height 6
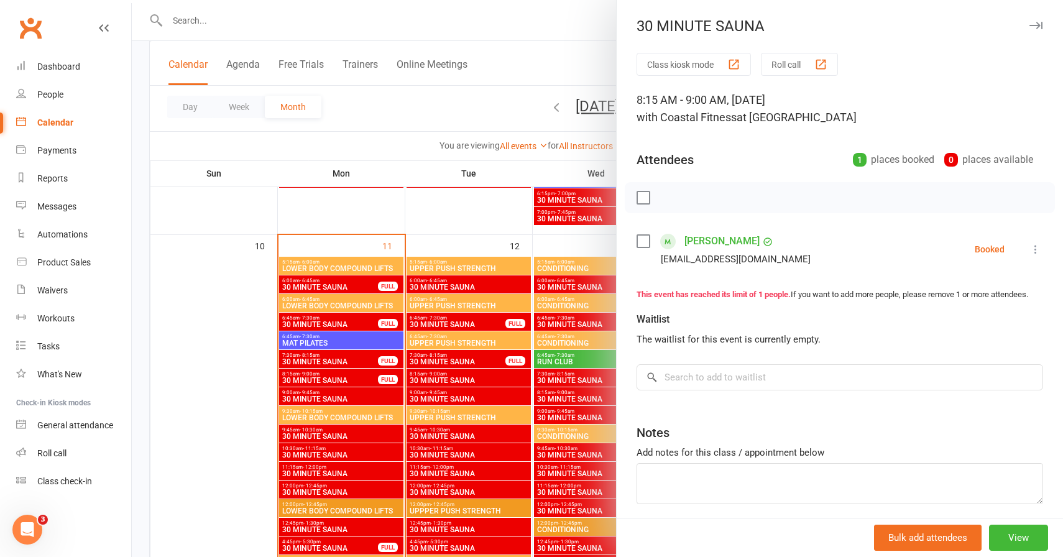
click at [1033, 28] on icon "button" at bounding box center [1035, 25] width 13 height 7
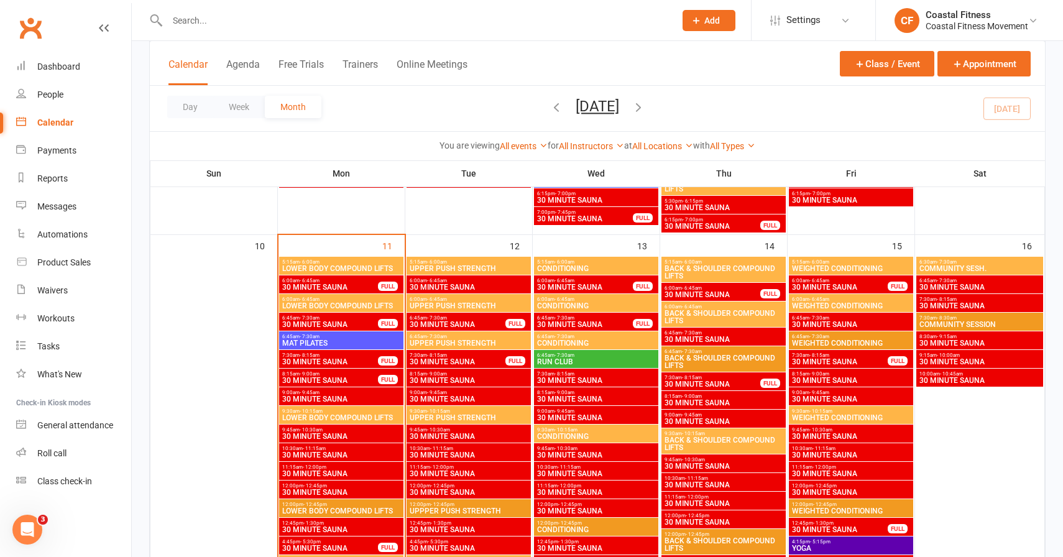
scroll to position [985, 0]
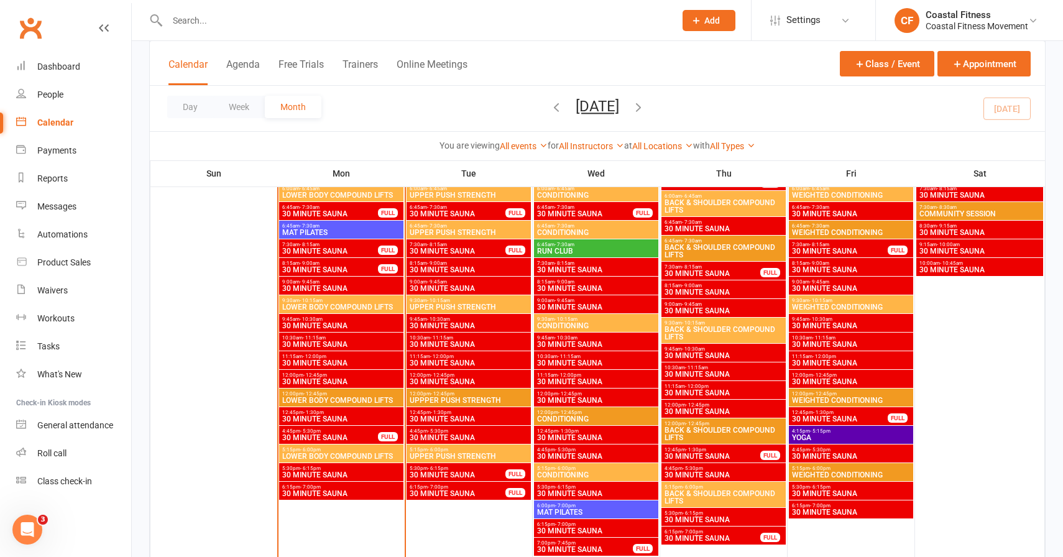
click at [316, 305] on span "LOWER BODY COMPOUND LIFTS" at bounding box center [341, 306] width 119 height 7
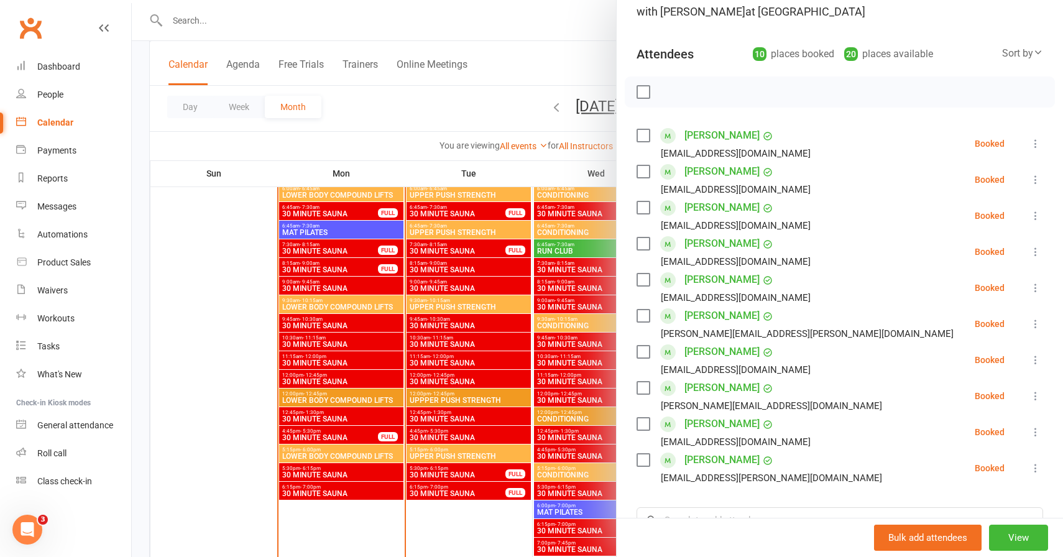
scroll to position [99, 0]
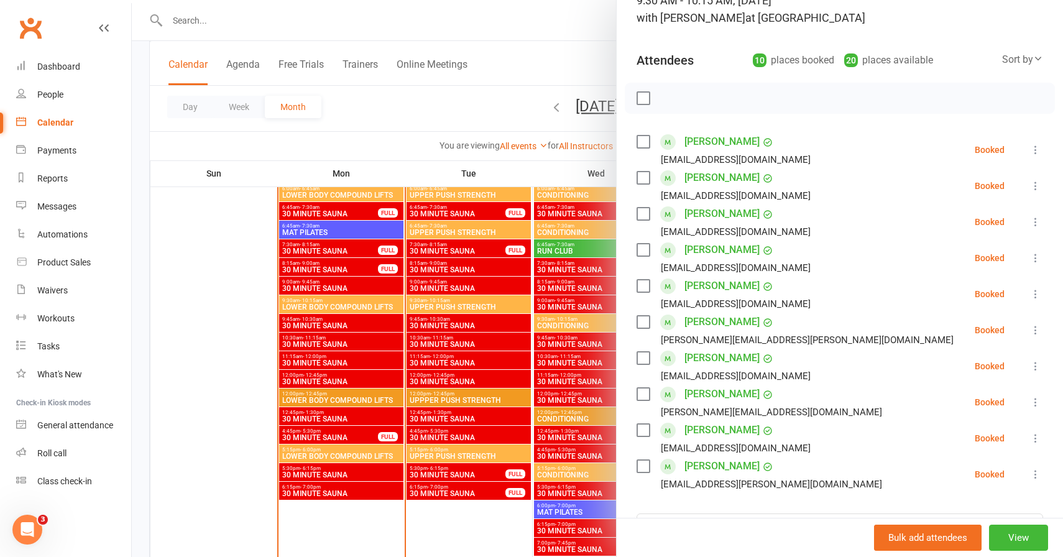
click at [319, 394] on div at bounding box center [597, 278] width 931 height 557
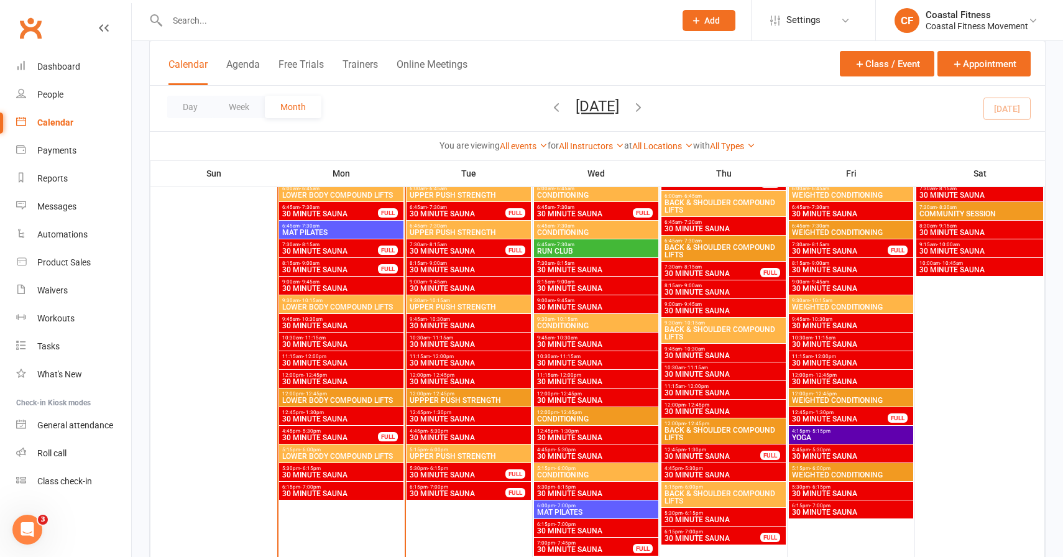
click at [319, 394] on span "- 12:45pm" at bounding box center [315, 394] width 24 height 6
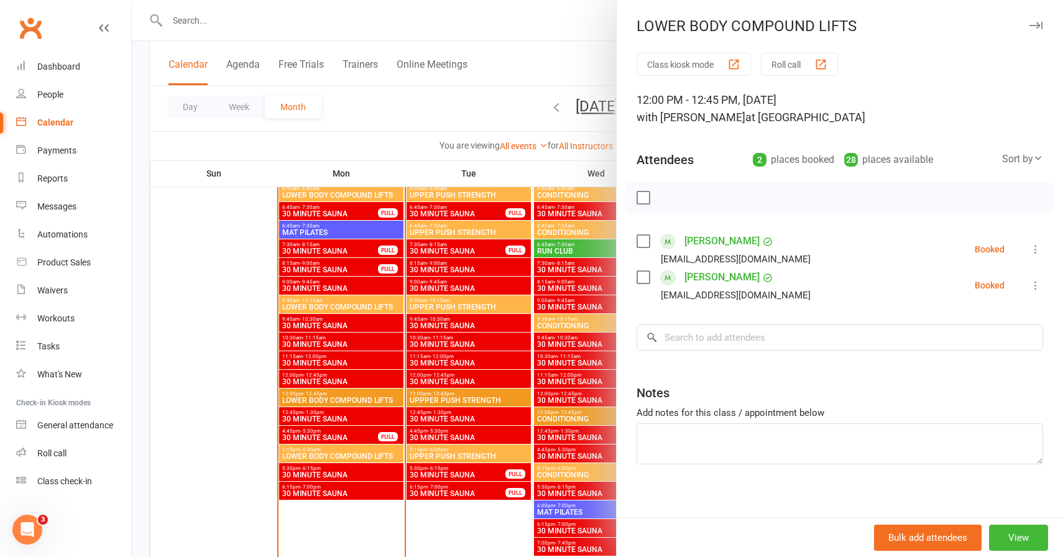
click at [298, 454] on div at bounding box center [597, 278] width 931 height 557
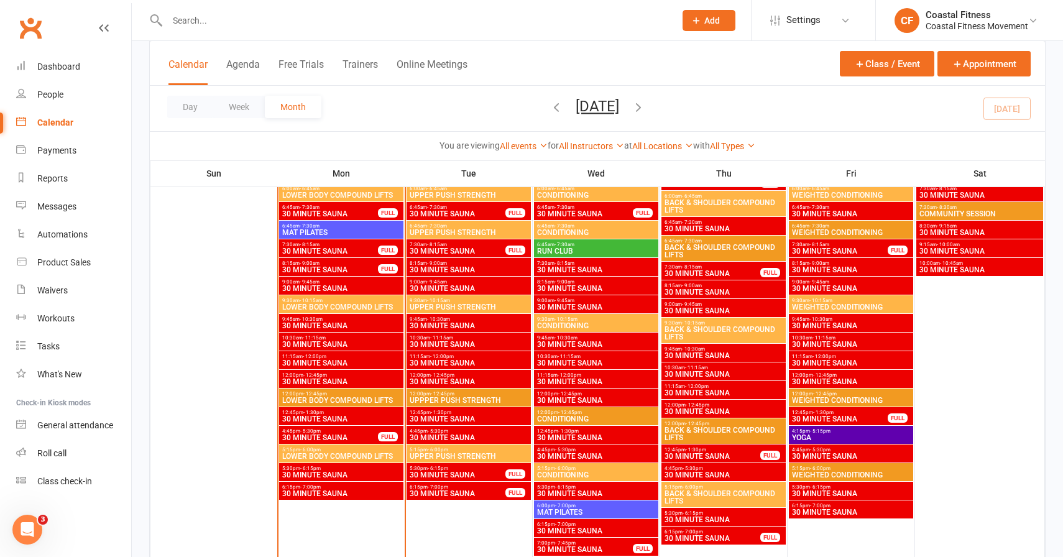
click at [298, 456] on span "LOWER BODY COMPOUND LIFTS" at bounding box center [341, 455] width 119 height 7
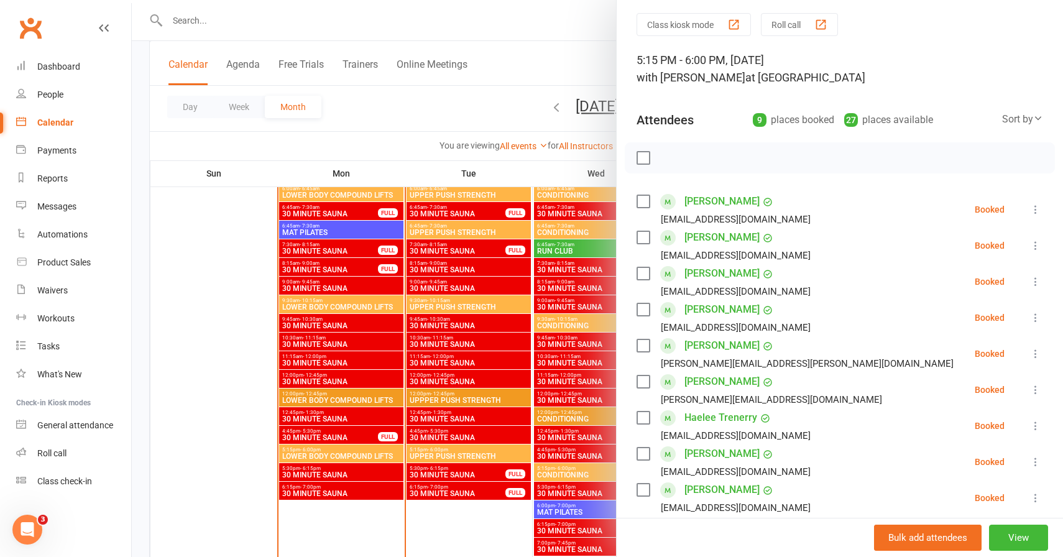
scroll to position [0, 0]
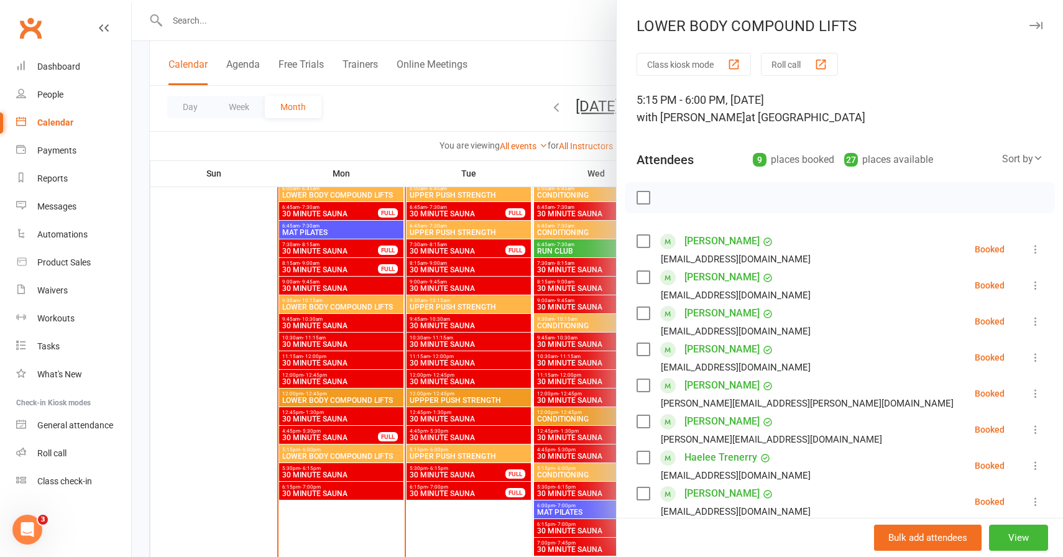
click at [1034, 24] on icon "button" at bounding box center [1035, 25] width 13 height 7
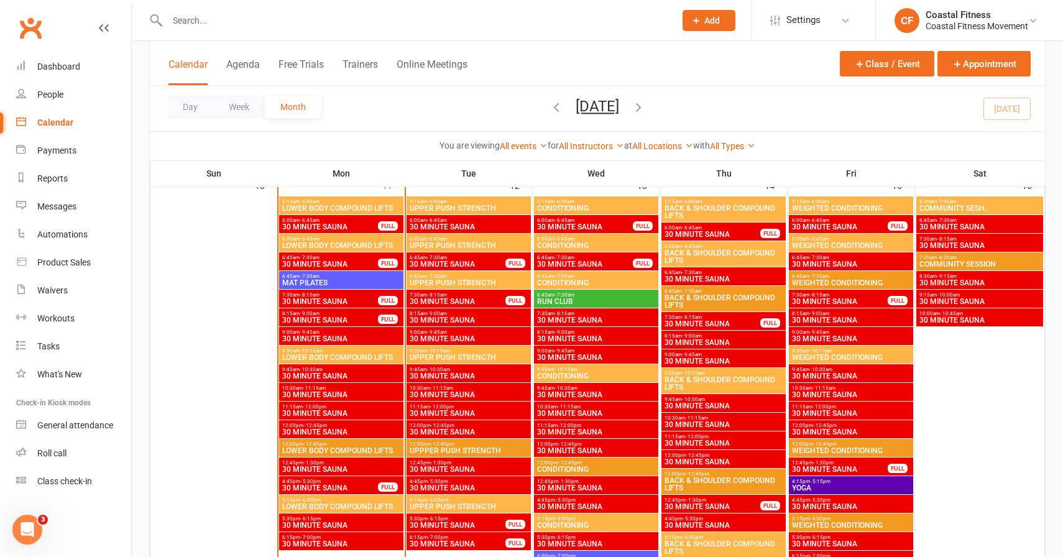
scroll to position [917, 0]
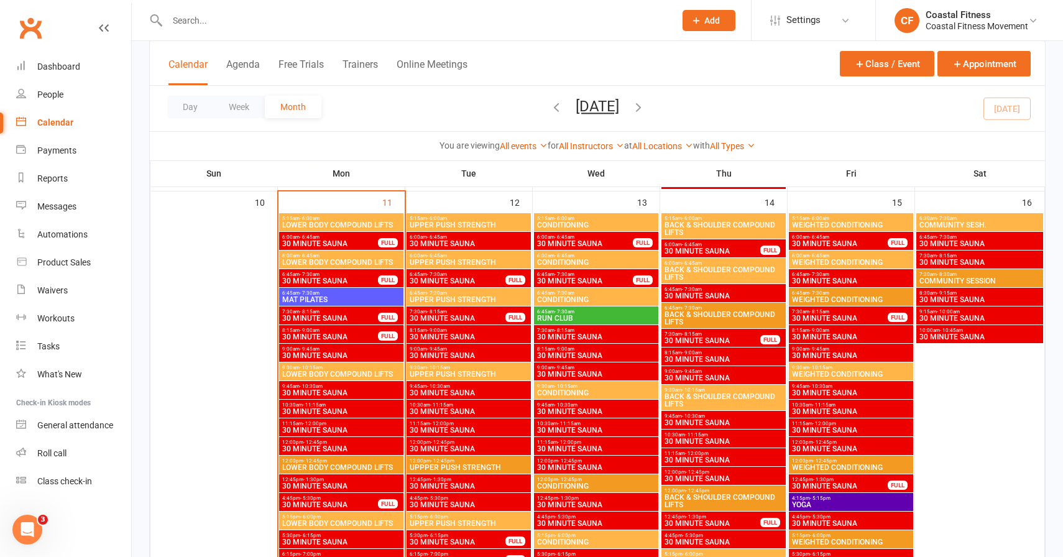
click at [479, 227] on span "UPPER PUSH STRENGTH" at bounding box center [468, 224] width 119 height 7
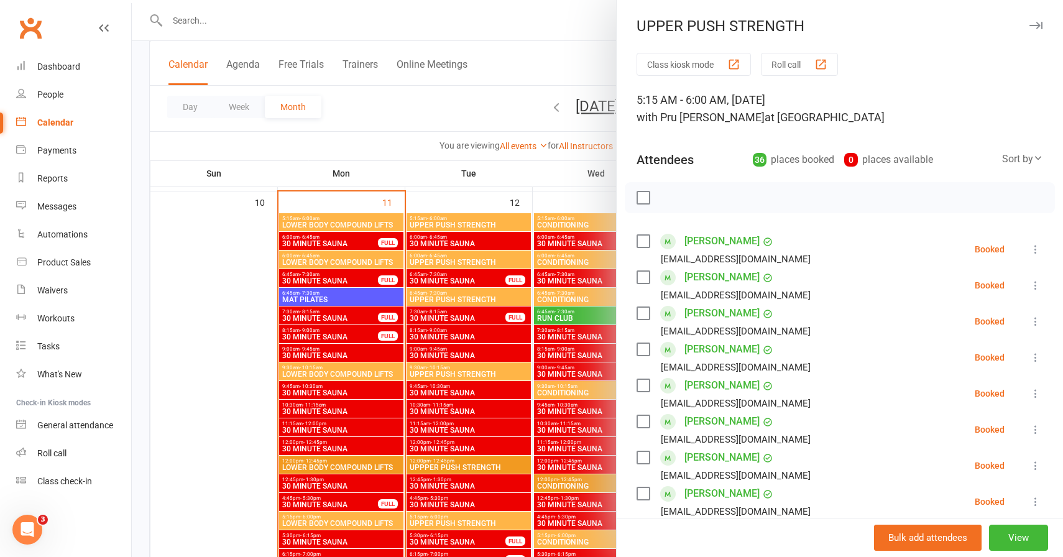
click at [1039, 24] on icon "button" at bounding box center [1035, 25] width 13 height 7
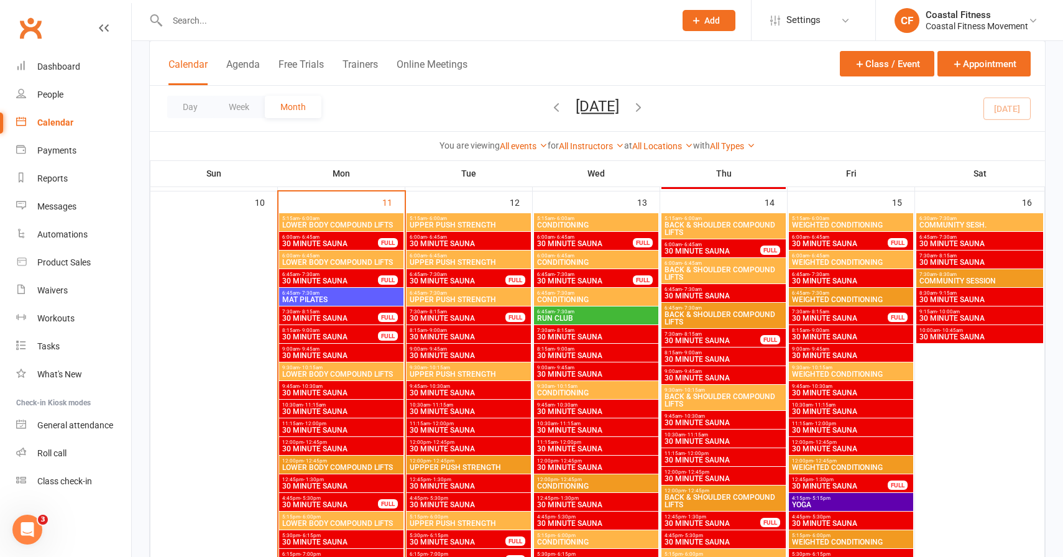
click at [317, 516] on span "- 6:00pm" at bounding box center [310, 517] width 21 height 6
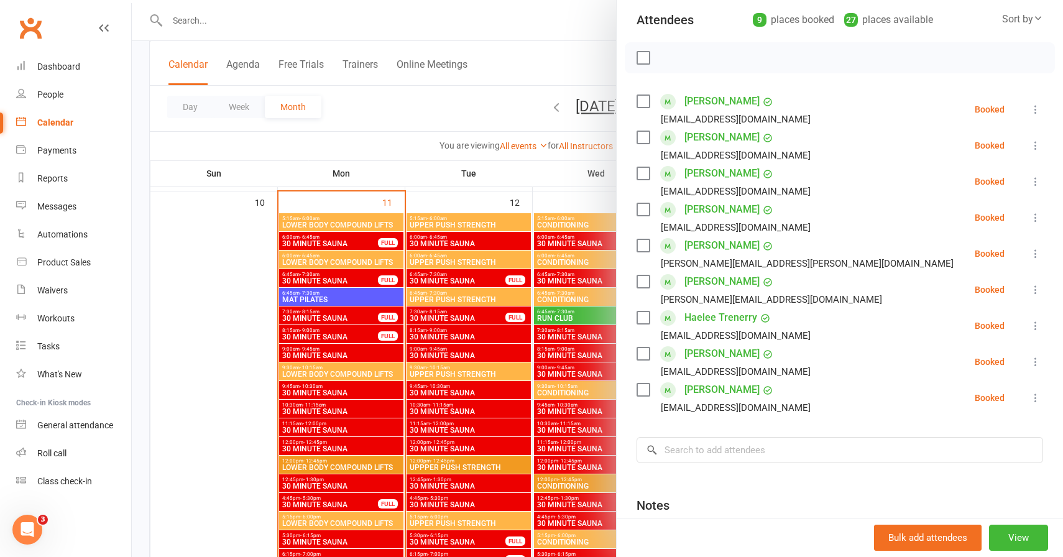
scroll to position [0, 0]
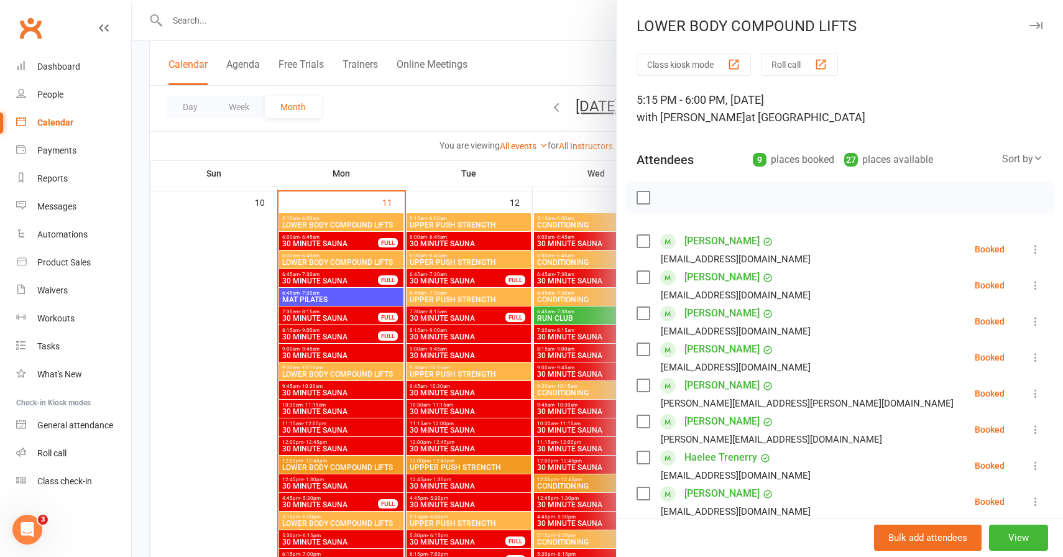
click at [1044, 27] on div "LOWER BODY COMPOUND LIFTS" at bounding box center [840, 25] width 446 height 17
click at [1042, 27] on button "button" at bounding box center [1035, 25] width 15 height 15
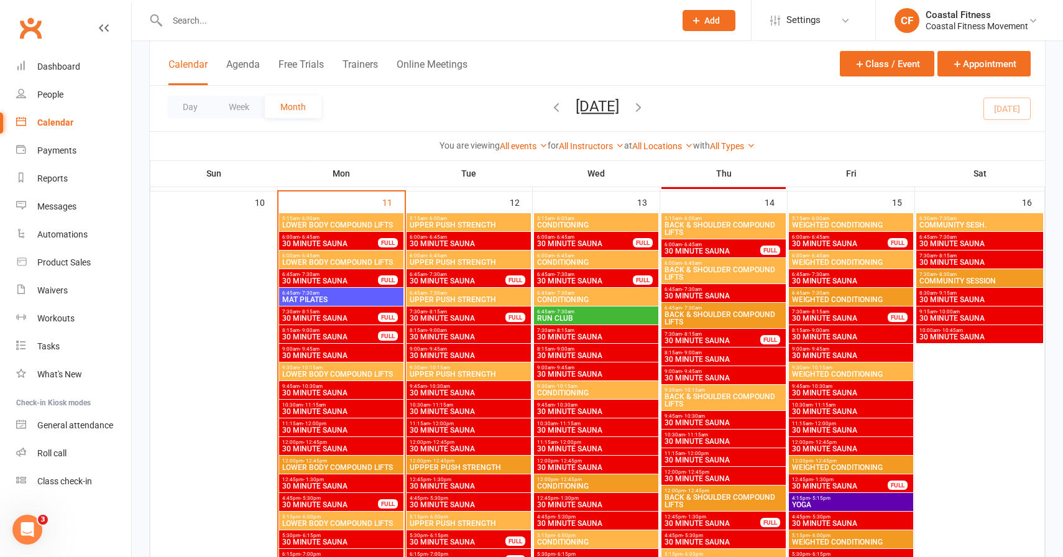
click at [346, 372] on span "LOWER BODY COMPOUND LIFTS" at bounding box center [341, 373] width 119 height 7
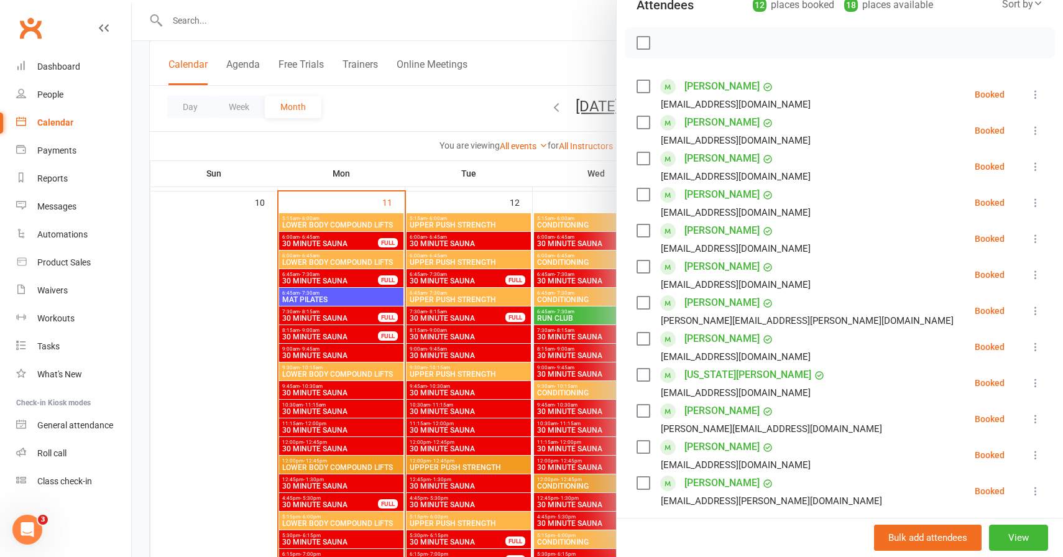
scroll to position [159, 0]
